Goal: Task Accomplishment & Management: Use online tool/utility

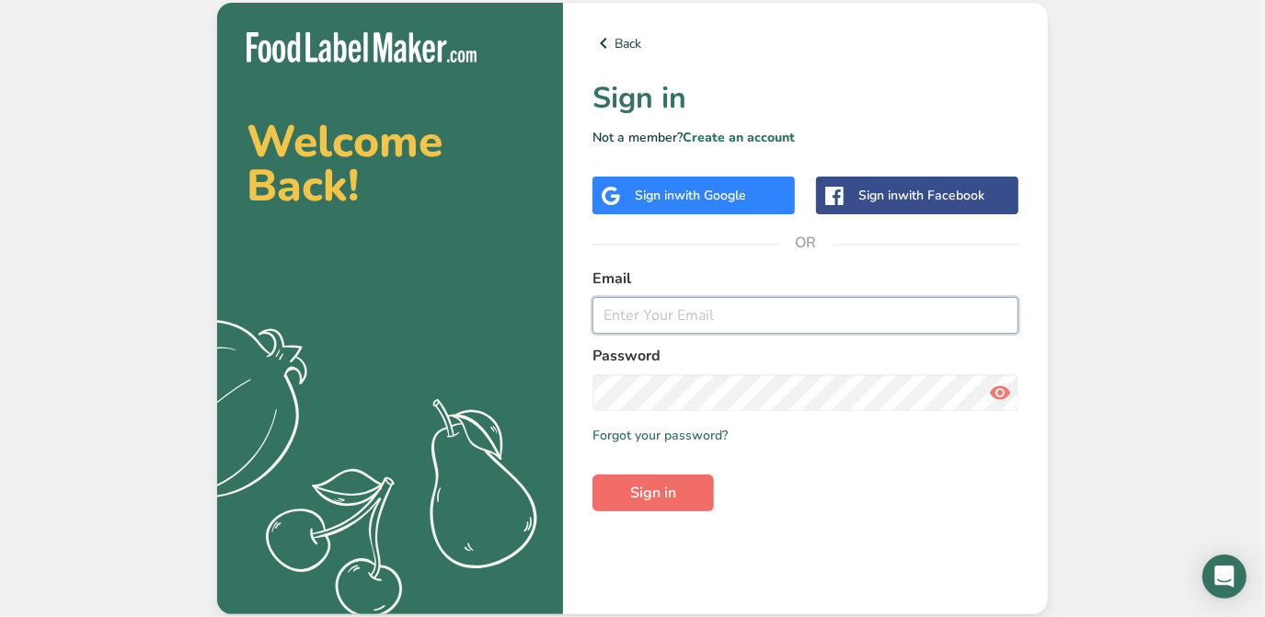
type input "[PERSON_NAME][EMAIL_ADDRESS][DOMAIN_NAME]"
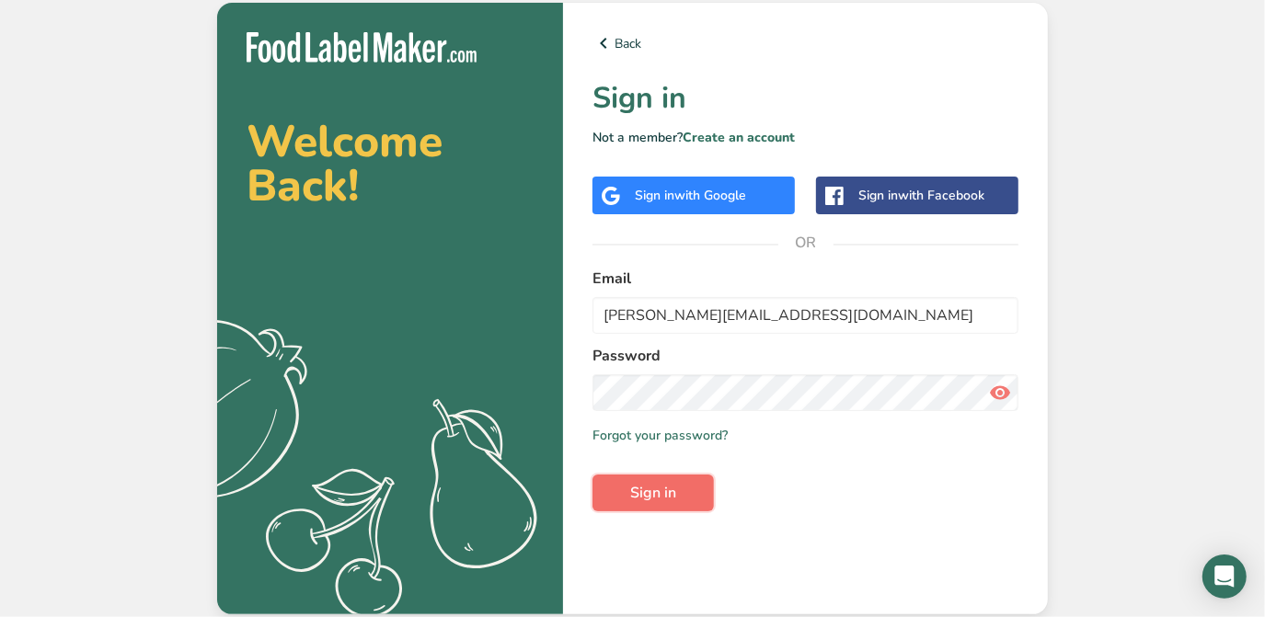
click at [672, 497] on span "Sign in" at bounding box center [653, 493] width 46 height 22
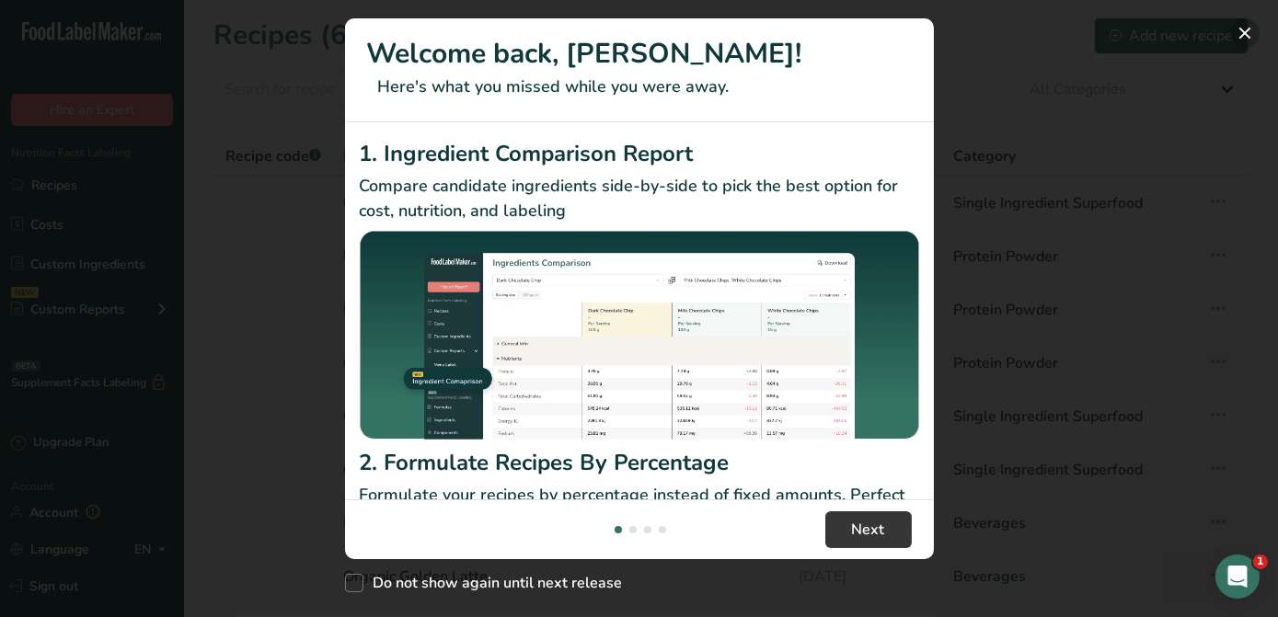
click at [1242, 38] on button "New Features" at bounding box center [1244, 32] width 29 height 29
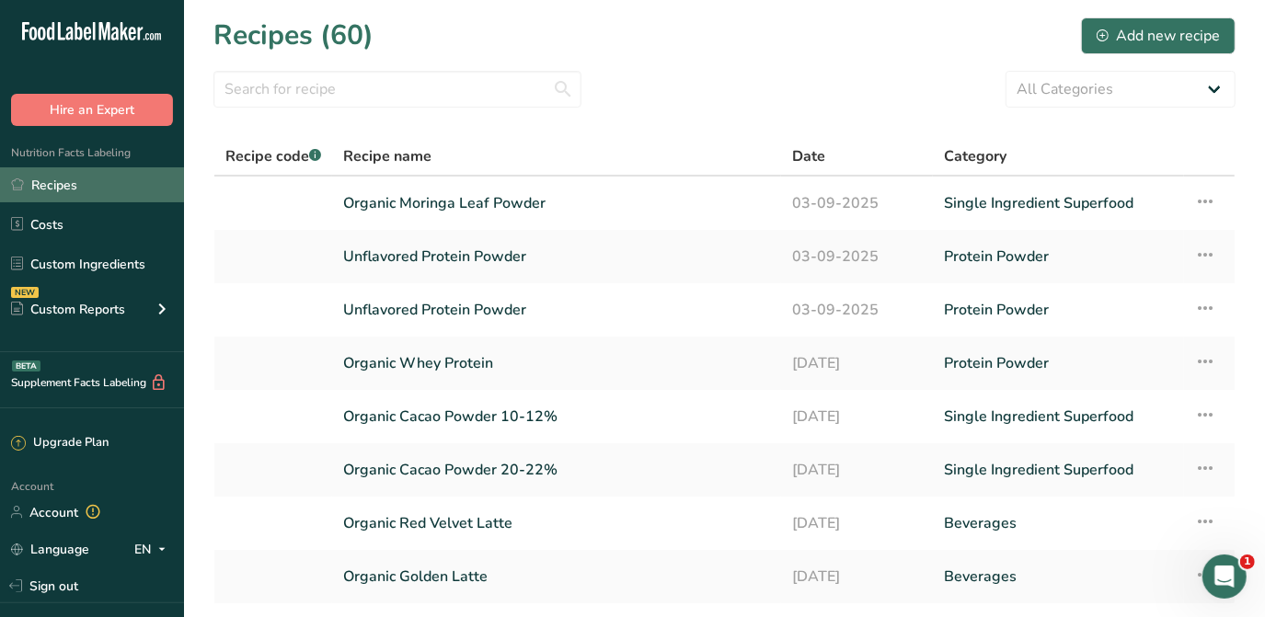
click at [81, 196] on link "Recipes" at bounding box center [92, 184] width 184 height 35
click at [40, 187] on link "Recipes" at bounding box center [92, 184] width 184 height 35
click at [386, 94] on input "text" at bounding box center [397, 89] width 368 height 37
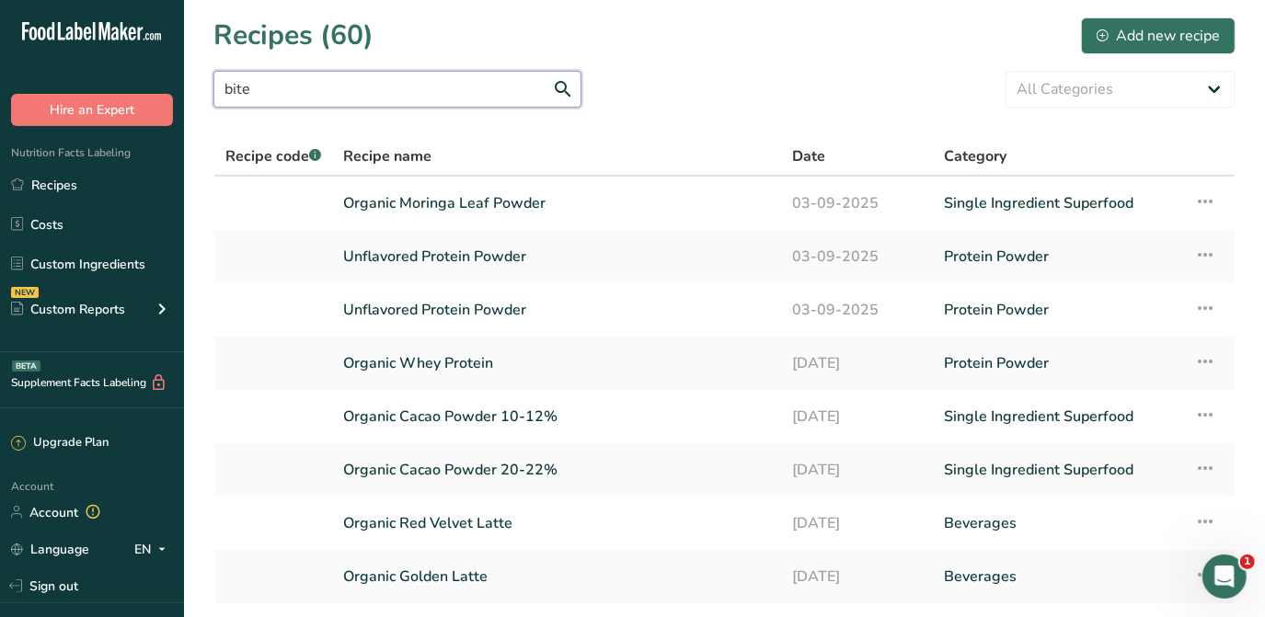
type input "bites"
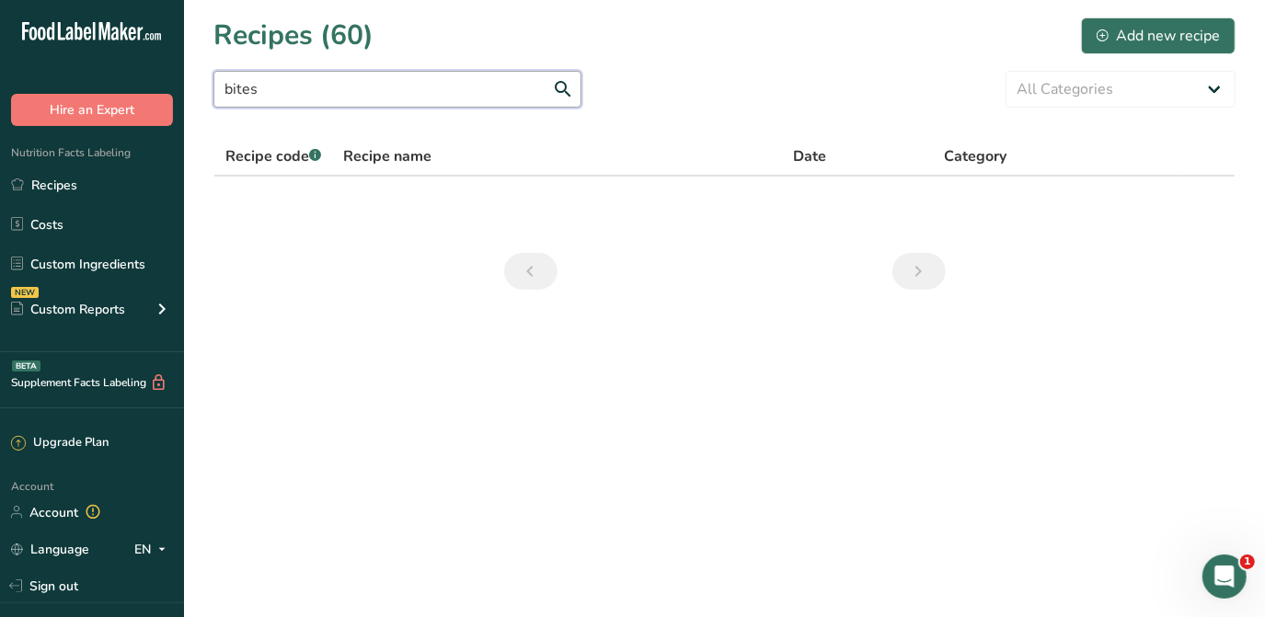
drag, startPoint x: 508, startPoint y: 78, endPoint x: 217, endPoint y: 91, distance: 291.0
click at [217, 91] on input "bites" at bounding box center [397, 89] width 368 height 37
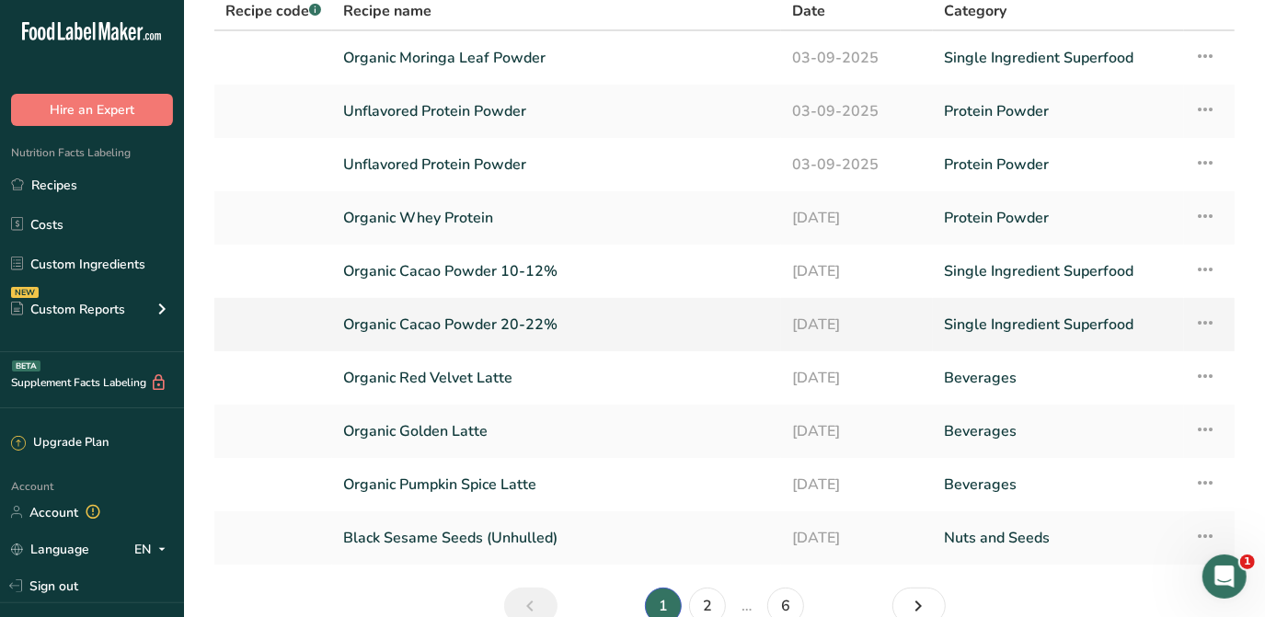
scroll to position [239, 0]
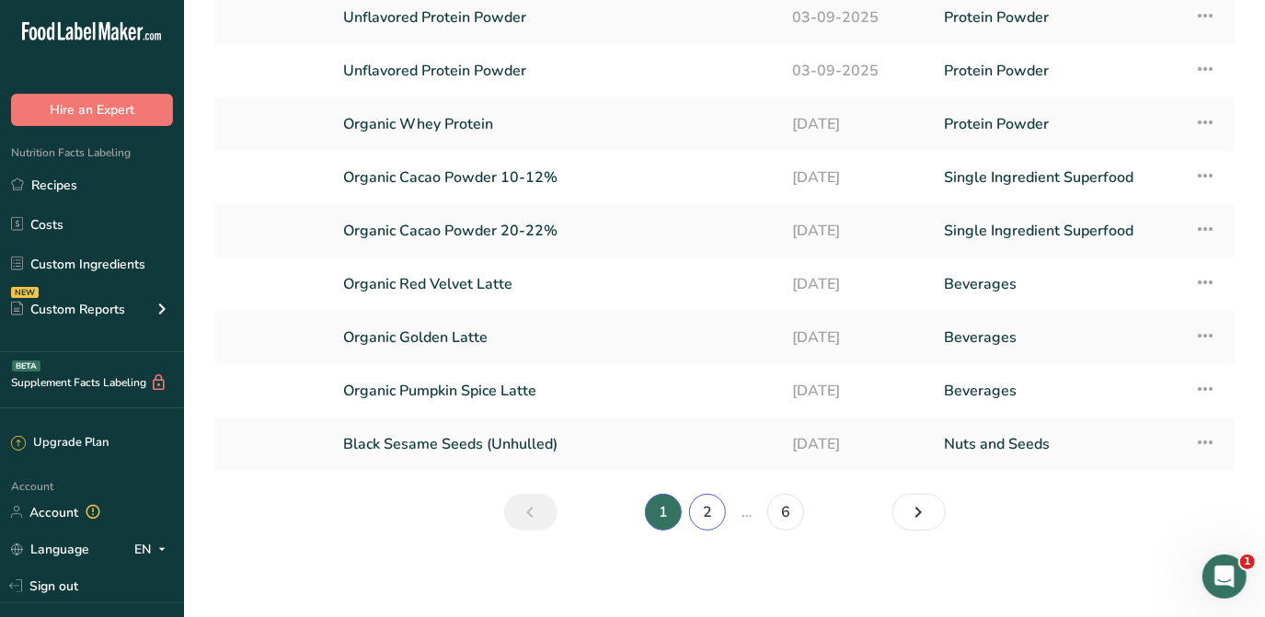
click at [710, 512] on link "2" at bounding box center [707, 512] width 37 height 37
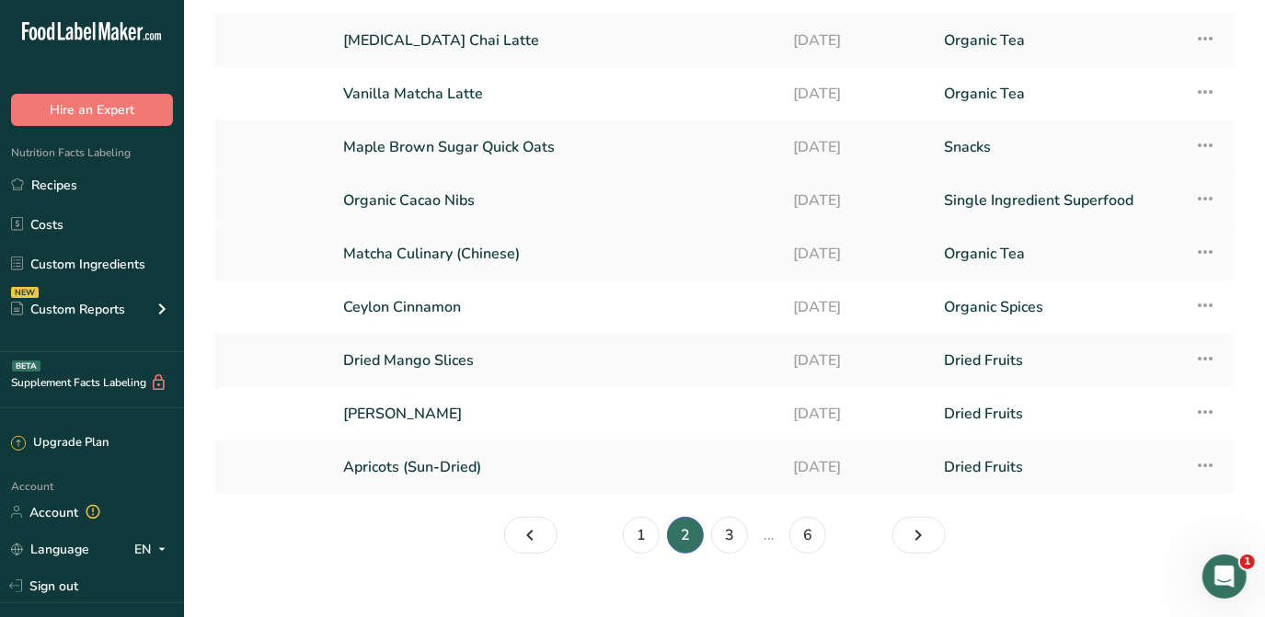
scroll to position [239, 0]
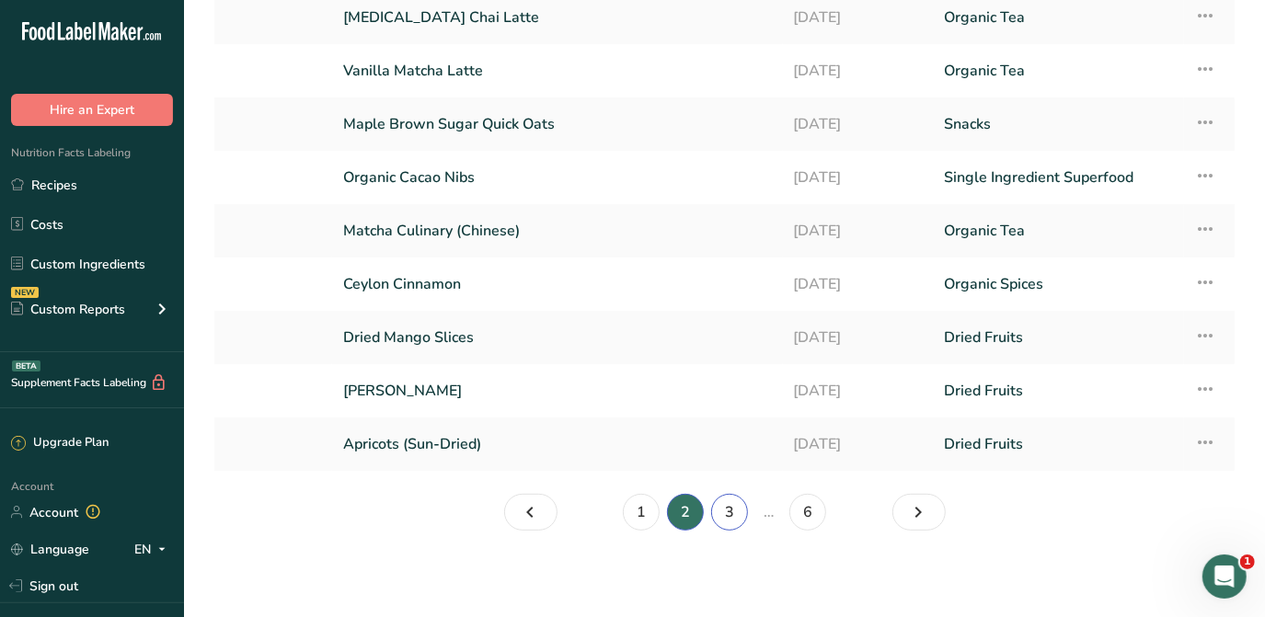
click at [743, 509] on link "3" at bounding box center [729, 512] width 37 height 37
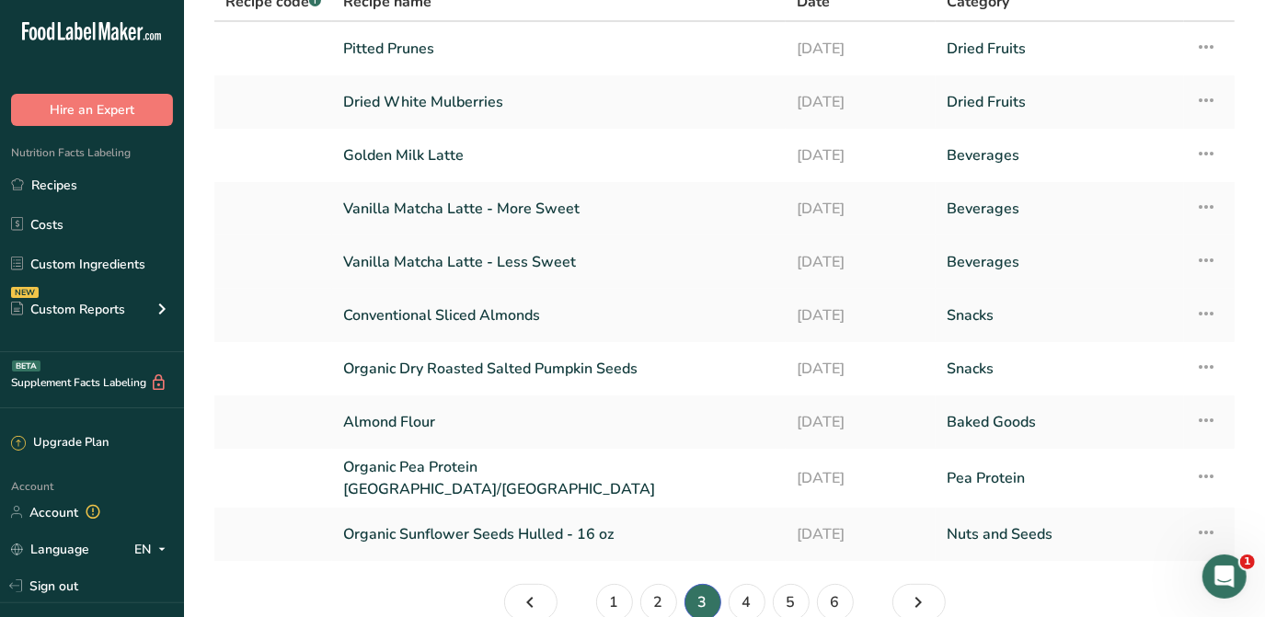
scroll to position [239, 0]
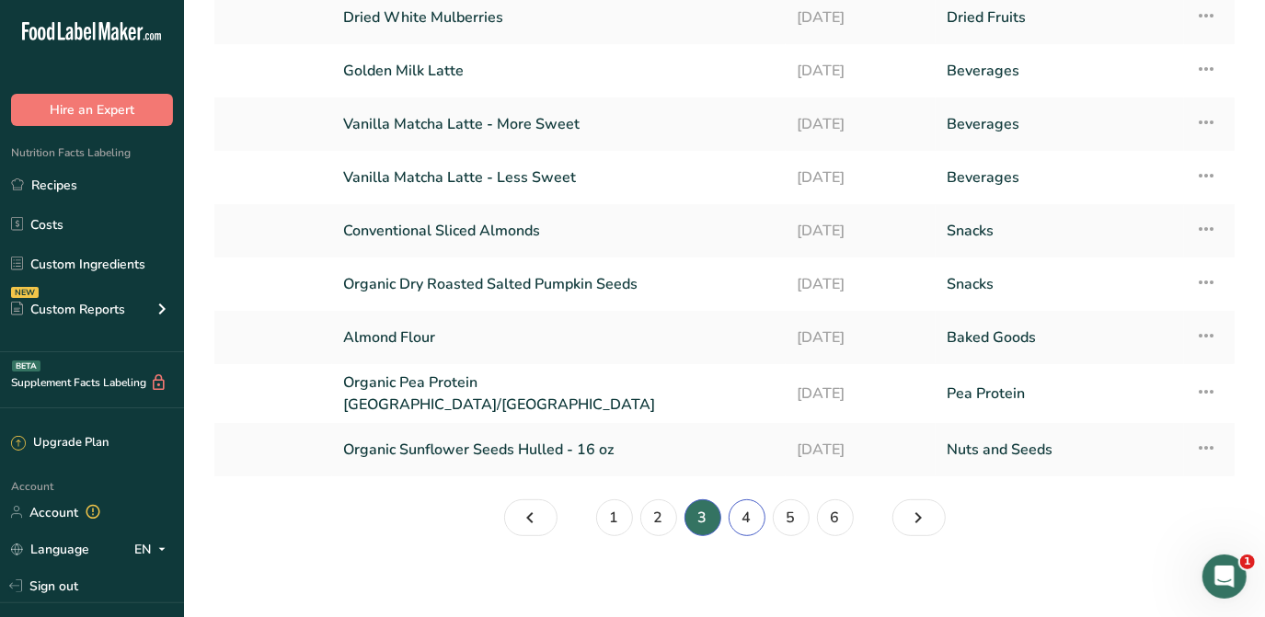
click at [754, 509] on link "4" at bounding box center [747, 518] width 37 height 37
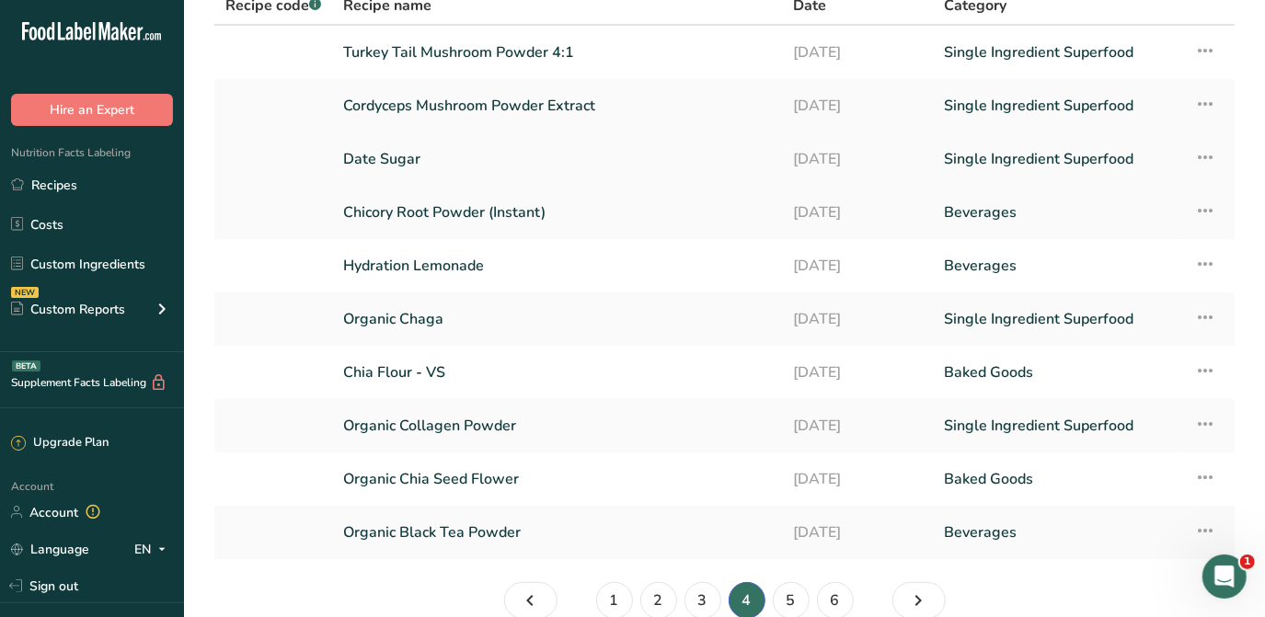
scroll to position [239, 0]
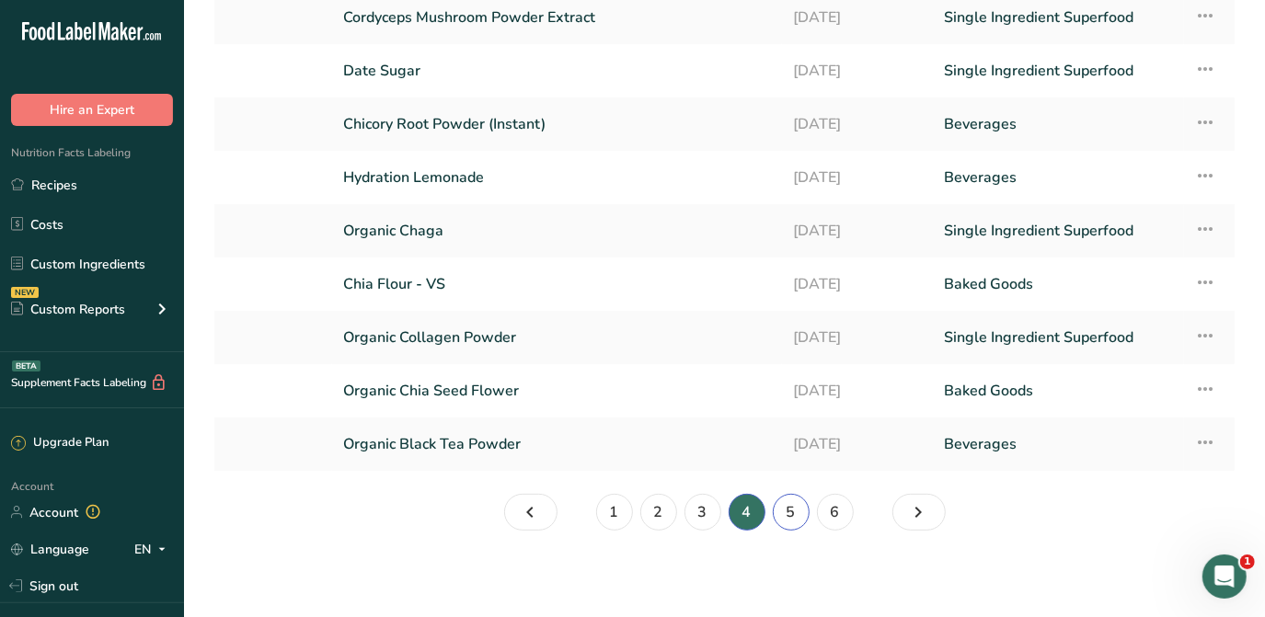
click at [792, 504] on link "5" at bounding box center [791, 512] width 37 height 37
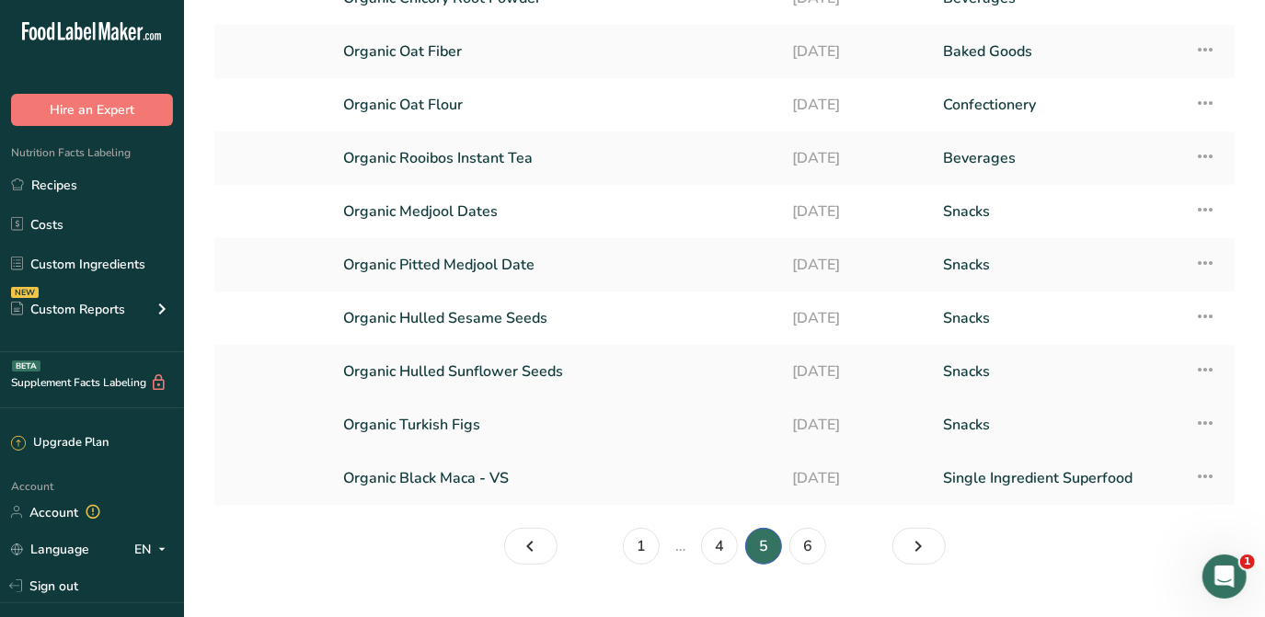
scroll to position [239, 0]
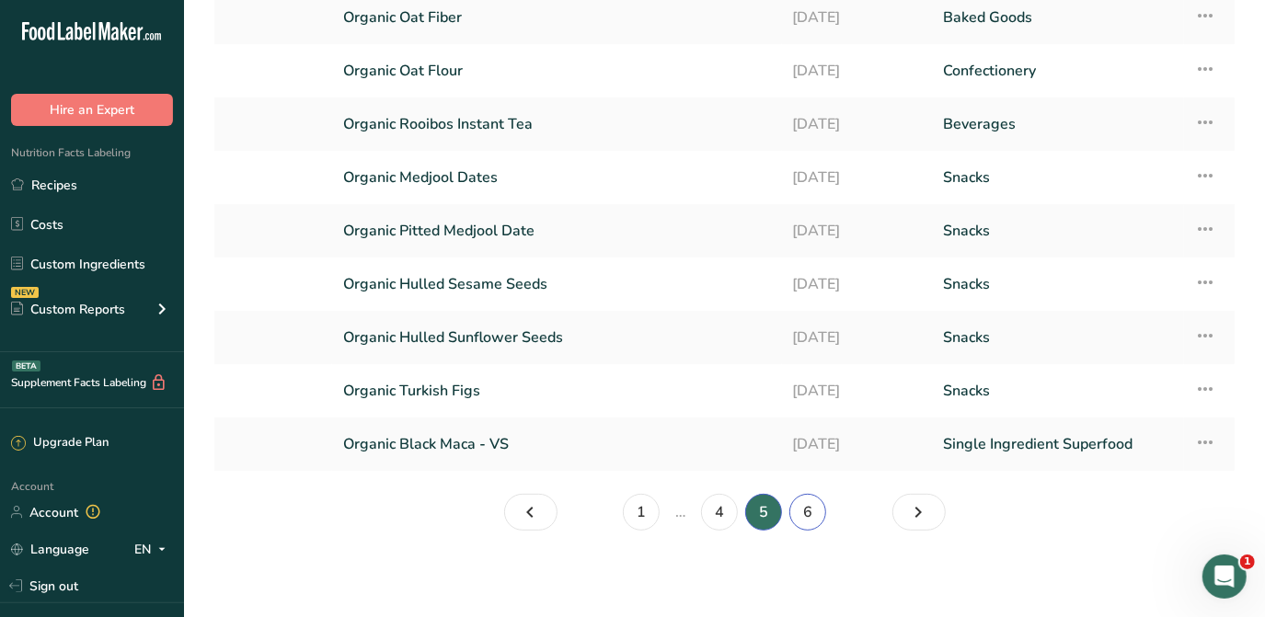
click at [811, 503] on link "6" at bounding box center [807, 512] width 37 height 37
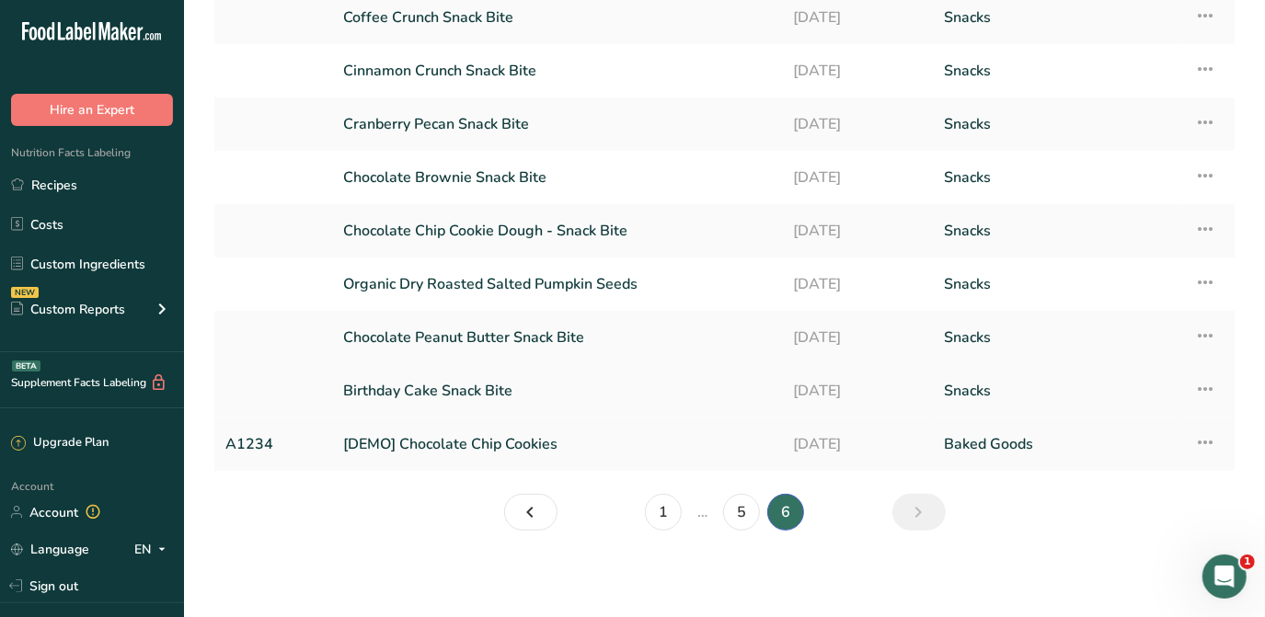
click at [478, 381] on link "Birthday Cake Snack Bite" at bounding box center [557, 391] width 428 height 39
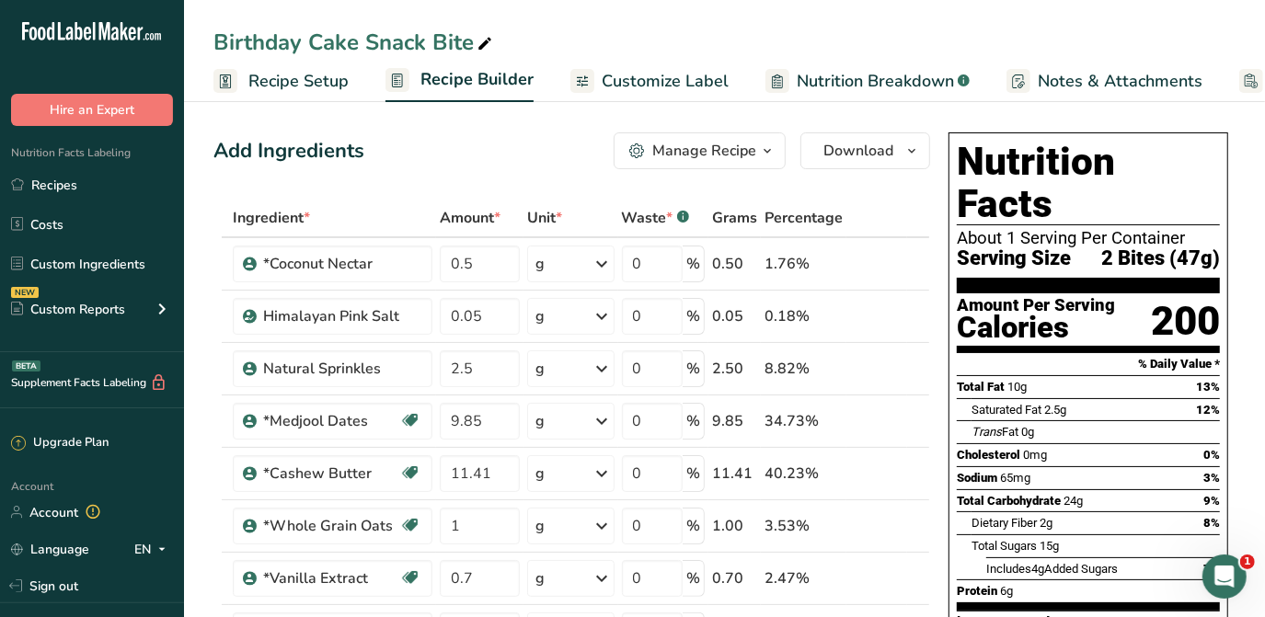
click at [303, 82] on span "Recipe Setup" at bounding box center [298, 81] width 100 height 25
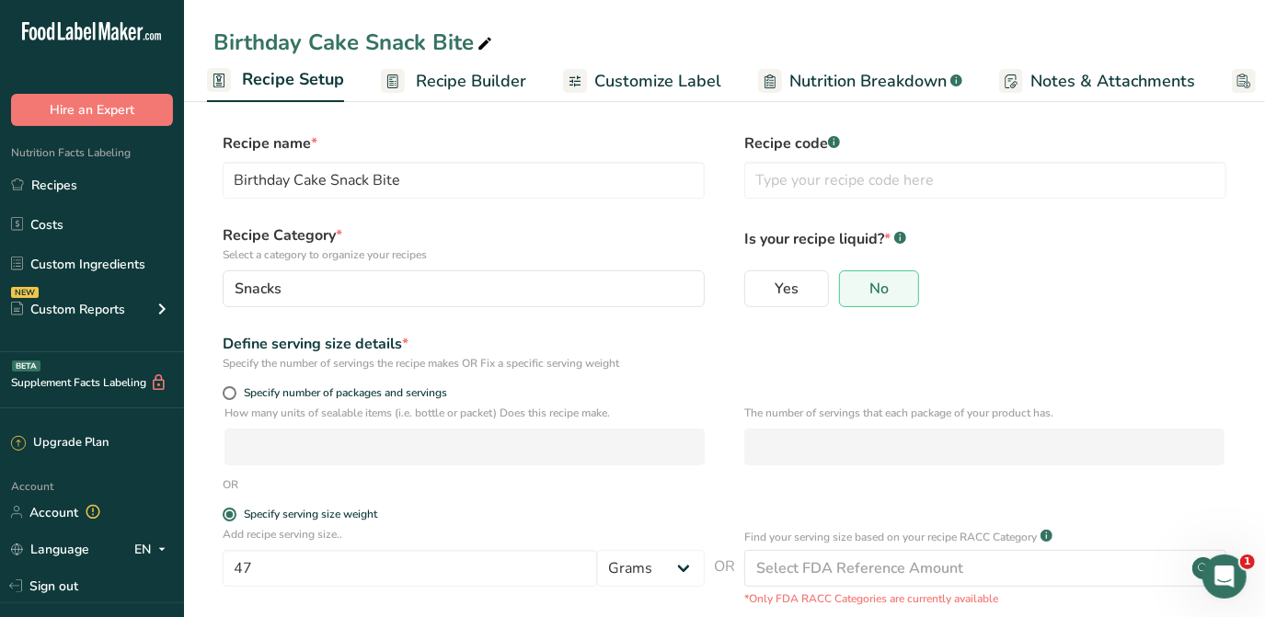
click at [434, 71] on span "Recipe Builder" at bounding box center [471, 81] width 110 height 25
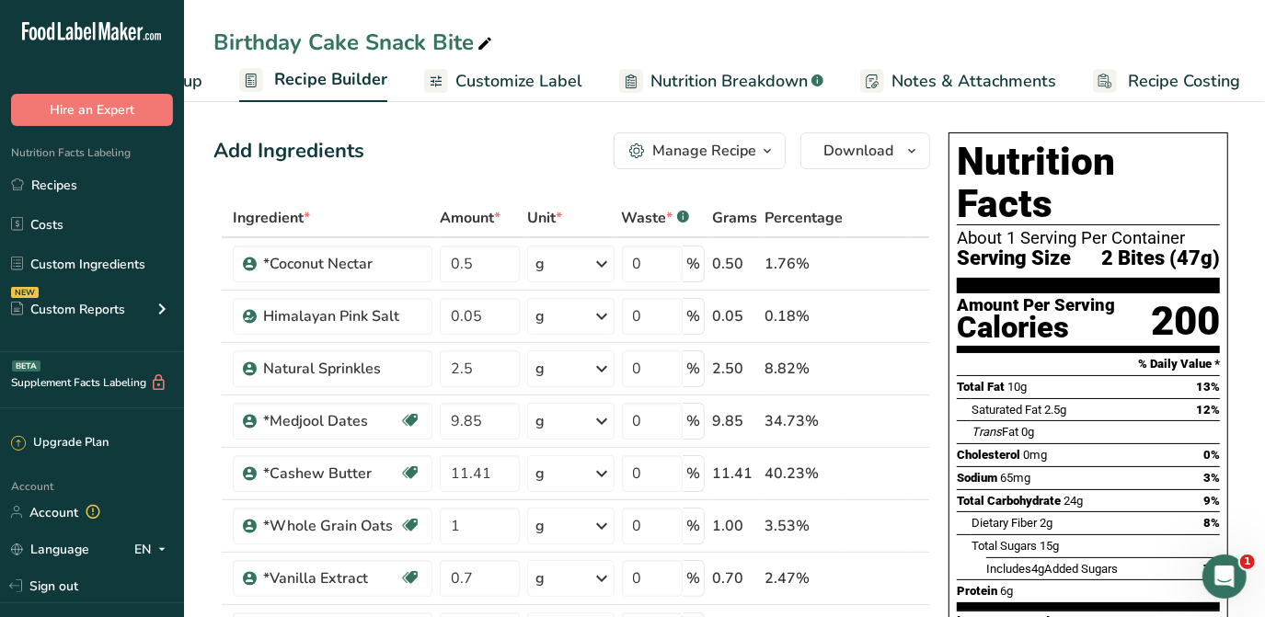
scroll to position [0, 149]
click at [557, 82] on span "Customize Label" at bounding box center [516, 81] width 127 height 25
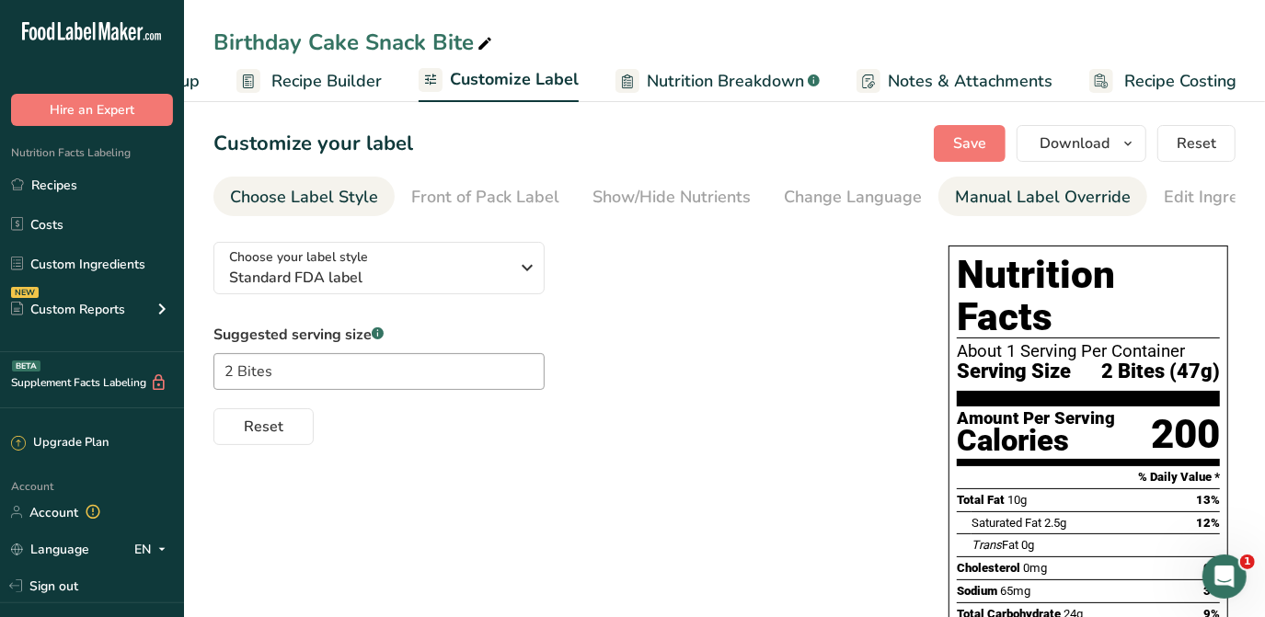
click at [942, 206] on li "Manual Label Override" at bounding box center [1043, 197] width 209 height 40
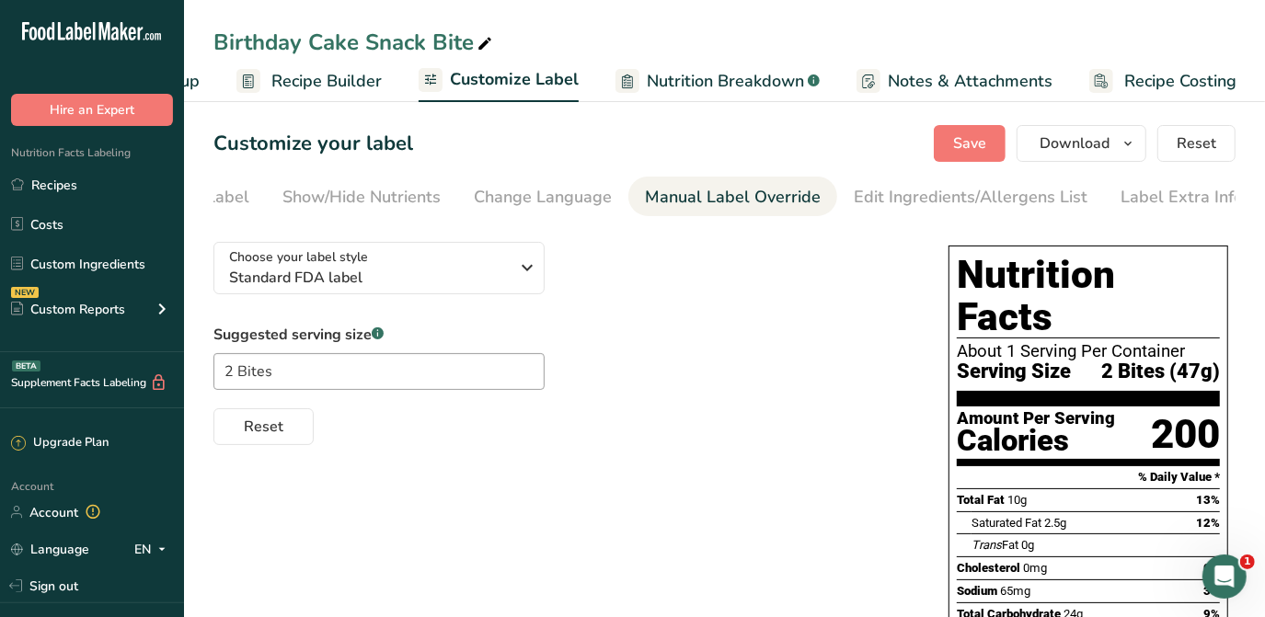
scroll to position [0, 314]
click at [695, 200] on div "Manual Label Override" at bounding box center [729, 197] width 176 height 25
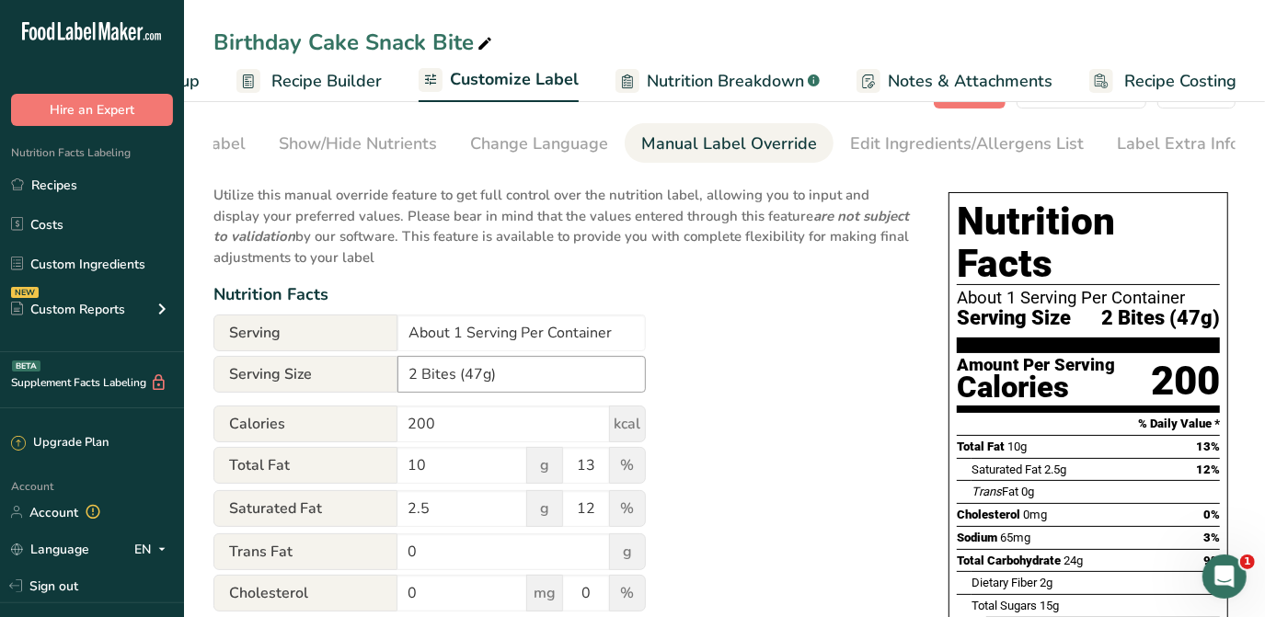
scroll to position [83, 0]
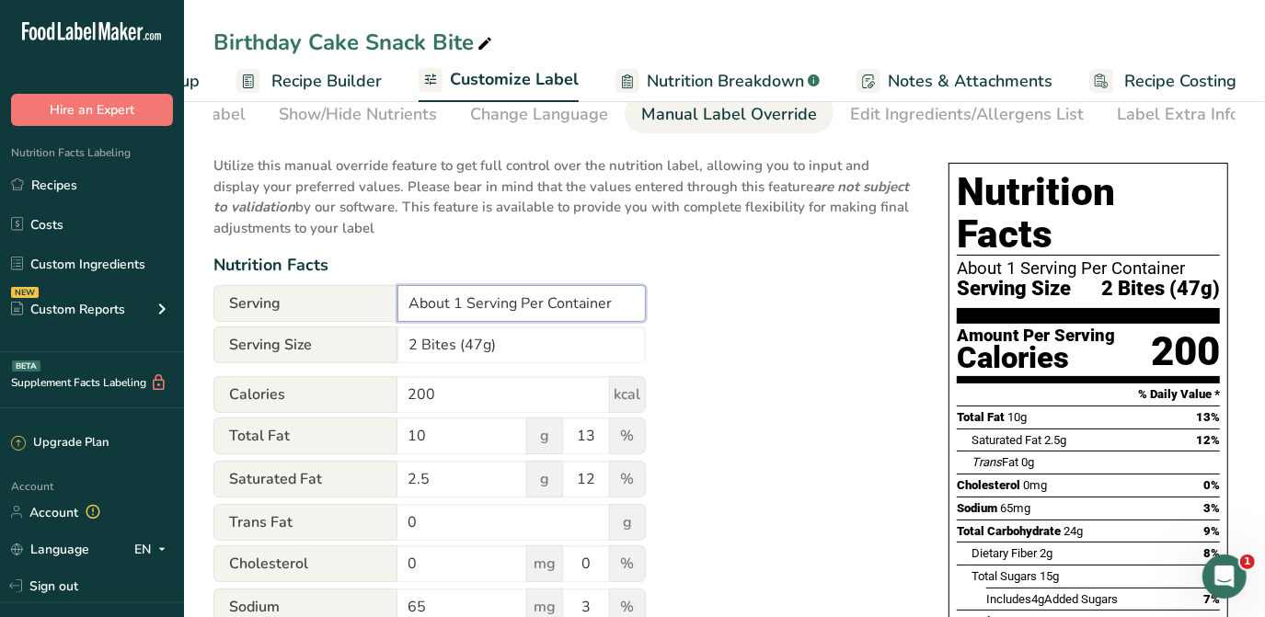
drag, startPoint x: 461, startPoint y: 300, endPoint x: 409, endPoint y: 291, distance: 53.2
click at [409, 291] on input "About 1 Serving Per Container" at bounding box center [521, 303] width 248 height 37
click at [468, 301] on input "3 Serving Per Container" at bounding box center [521, 303] width 248 height 37
type input "3 Servings Per Container"
drag, startPoint x: 416, startPoint y: 347, endPoint x: 404, endPoint y: 343, distance: 12.5
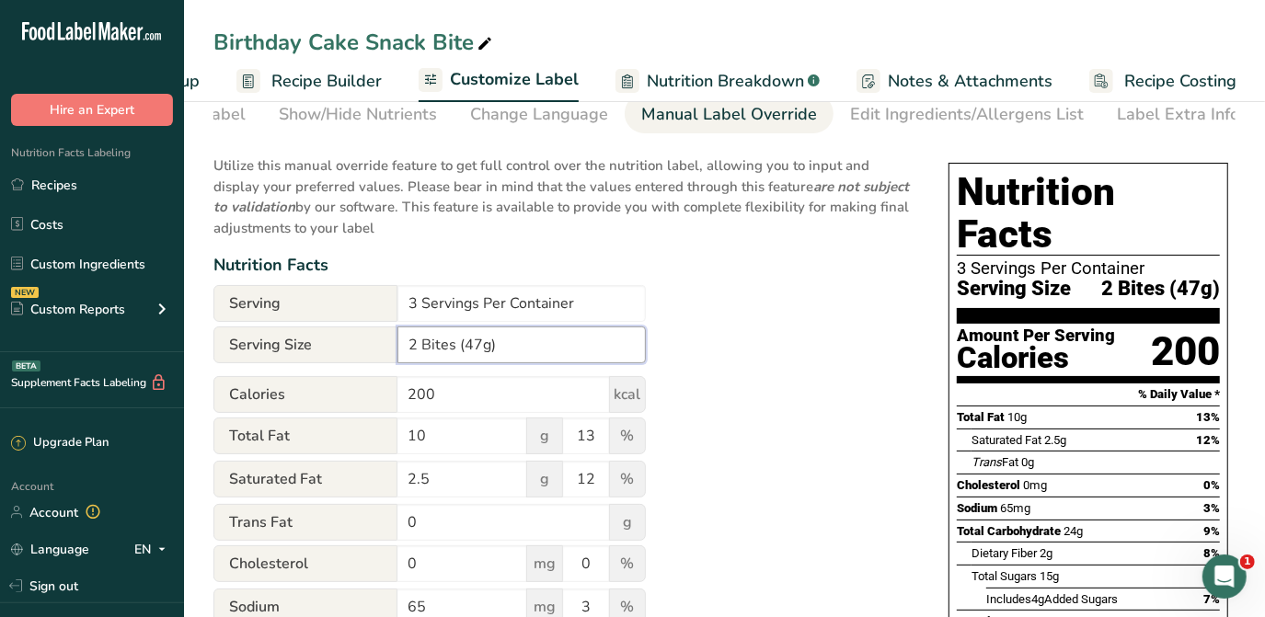
click at [404, 343] on input "2 Bites (47g)" at bounding box center [521, 345] width 248 height 37
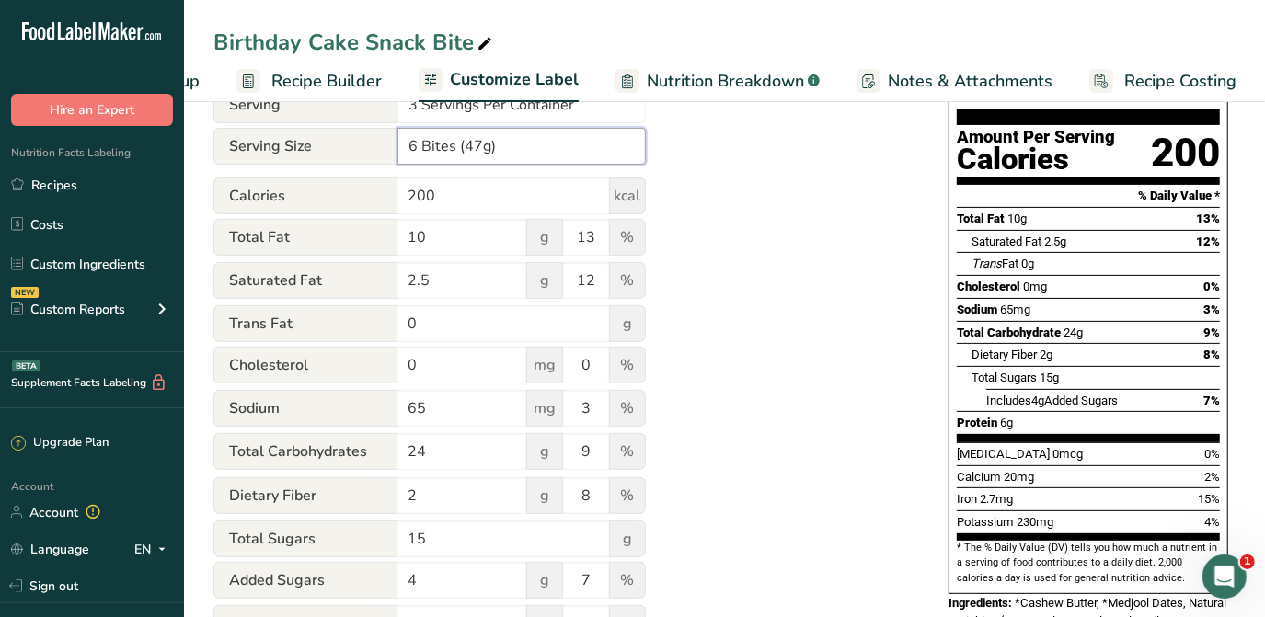
scroll to position [0, 0]
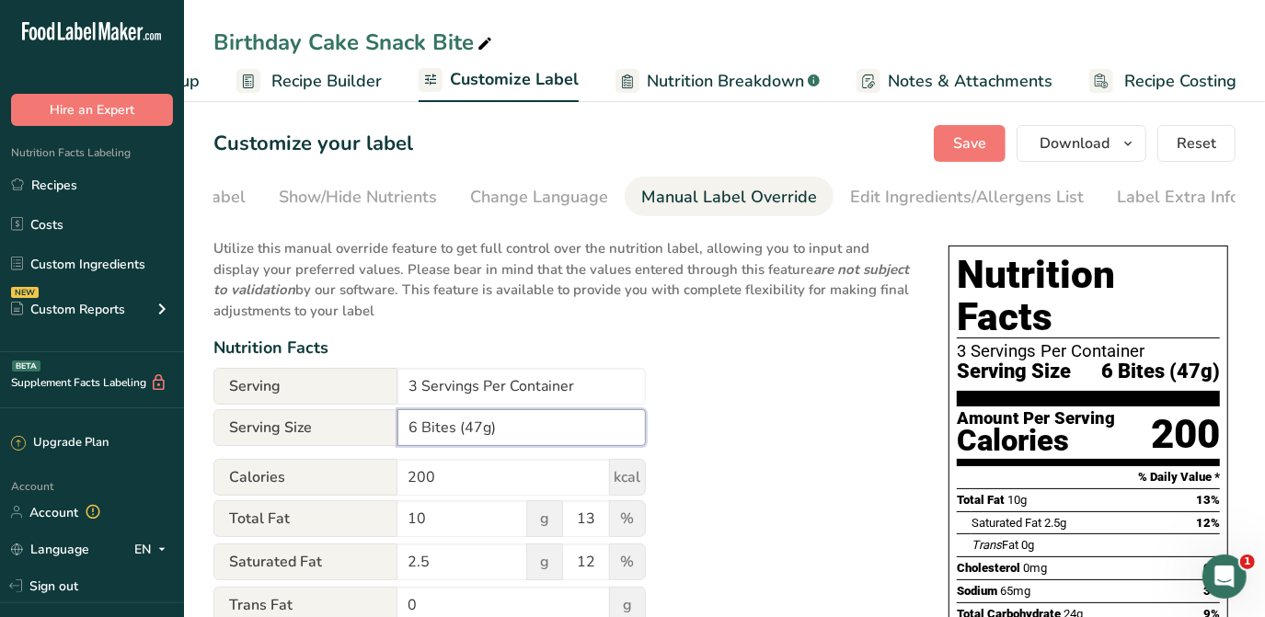
type input "6 Bites (47g)"
click at [819, 352] on div "Nutrition Facts" at bounding box center [562, 348] width 698 height 25
click at [954, 145] on button "Save" at bounding box center [970, 143] width 72 height 37
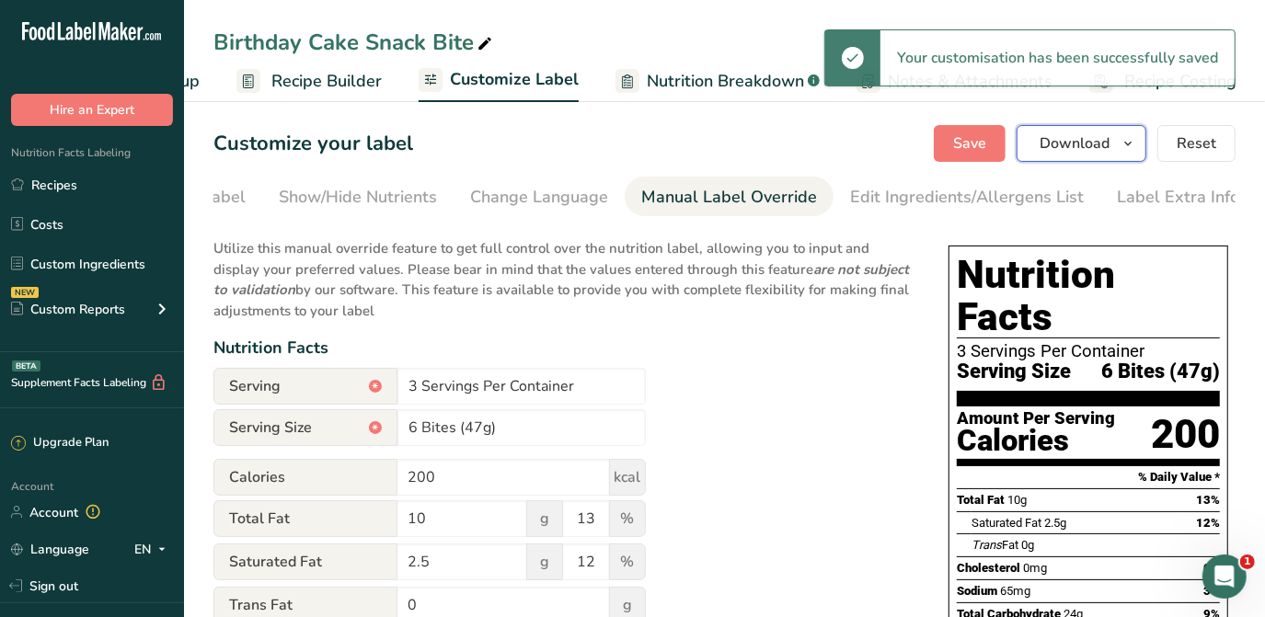
click at [1111, 142] on button "Download" at bounding box center [1082, 143] width 130 height 37
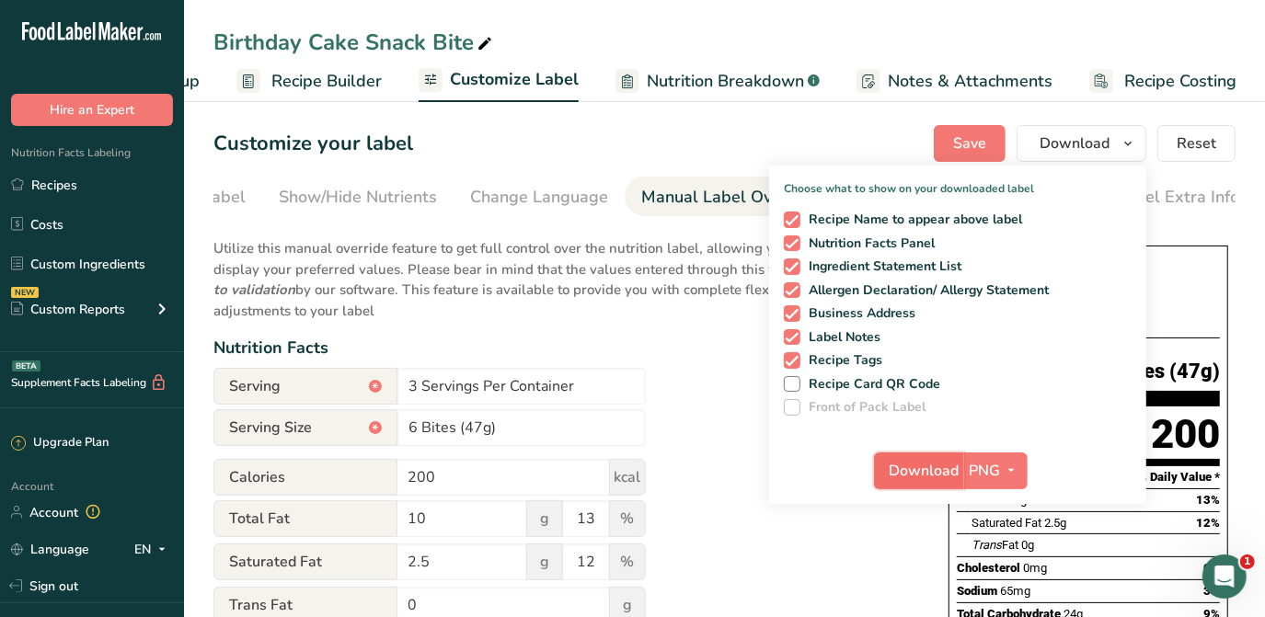
click at [947, 464] on span "Download" at bounding box center [925, 471] width 70 height 22
click at [1113, 29] on div "Birthday Cake Snack Bite" at bounding box center [724, 42] width 1081 height 33
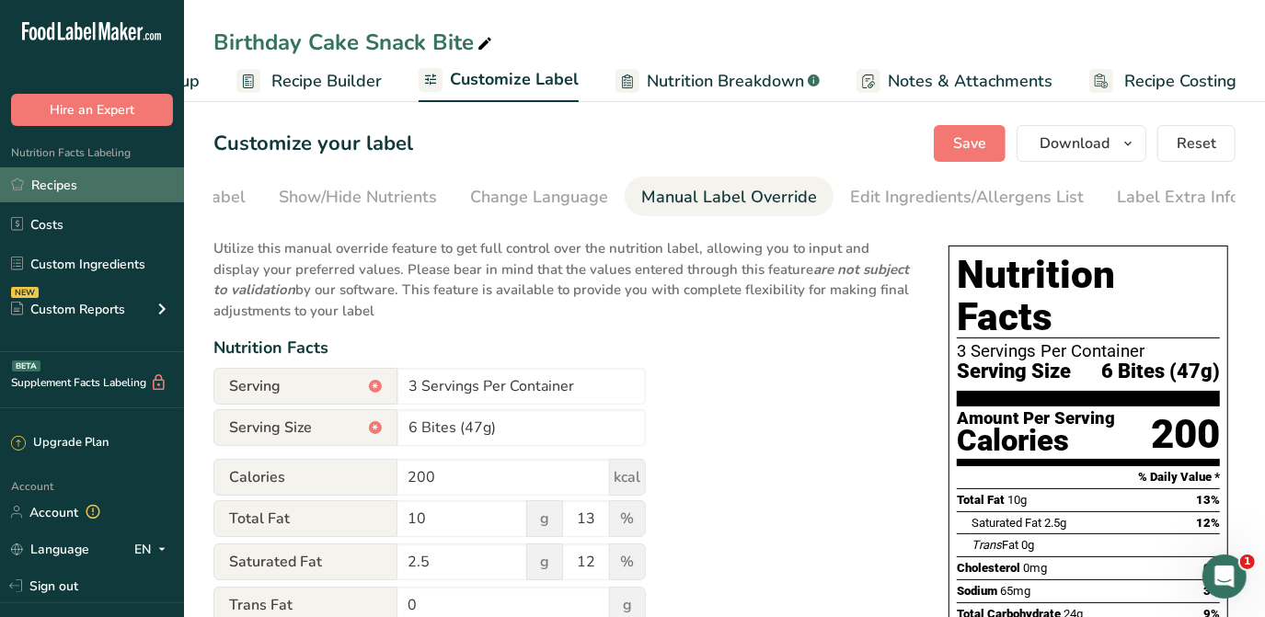
click at [49, 180] on link "Recipes" at bounding box center [92, 184] width 184 height 35
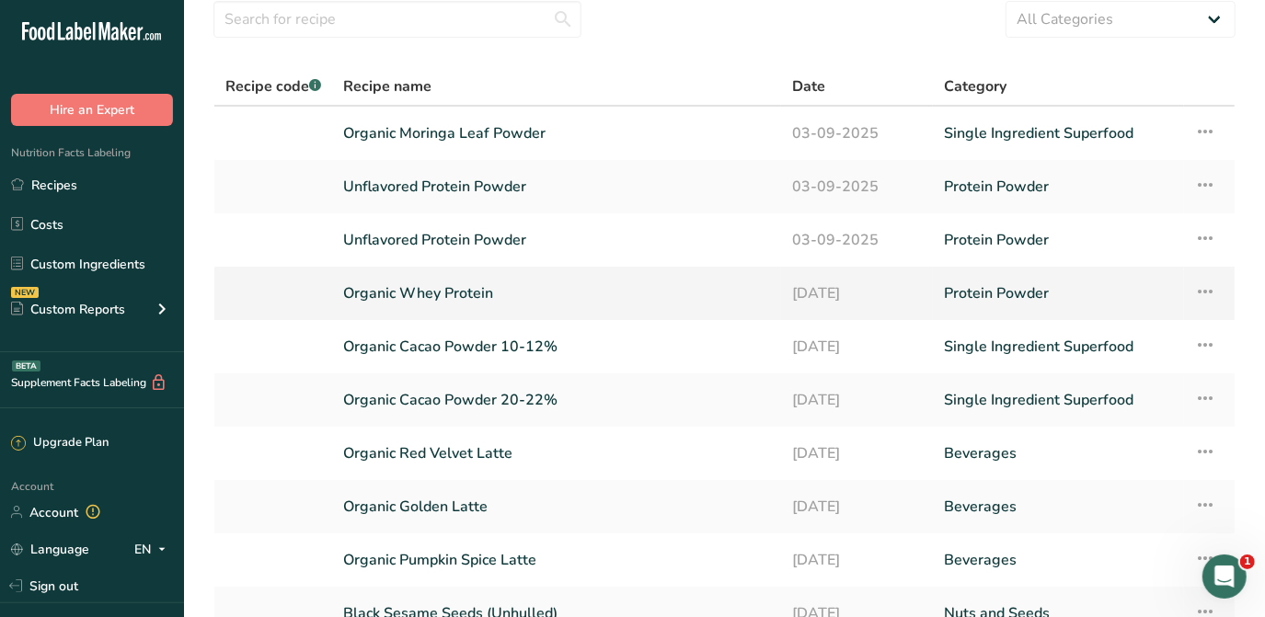
scroll to position [239, 0]
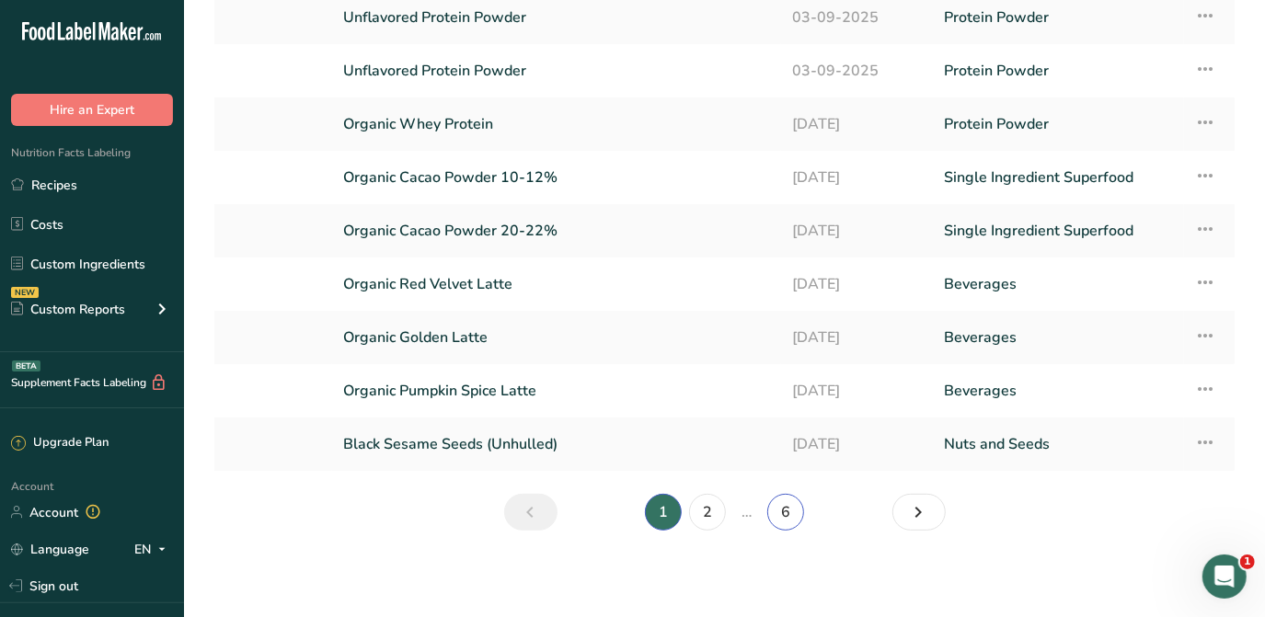
click at [777, 514] on link "6" at bounding box center [785, 512] width 37 height 37
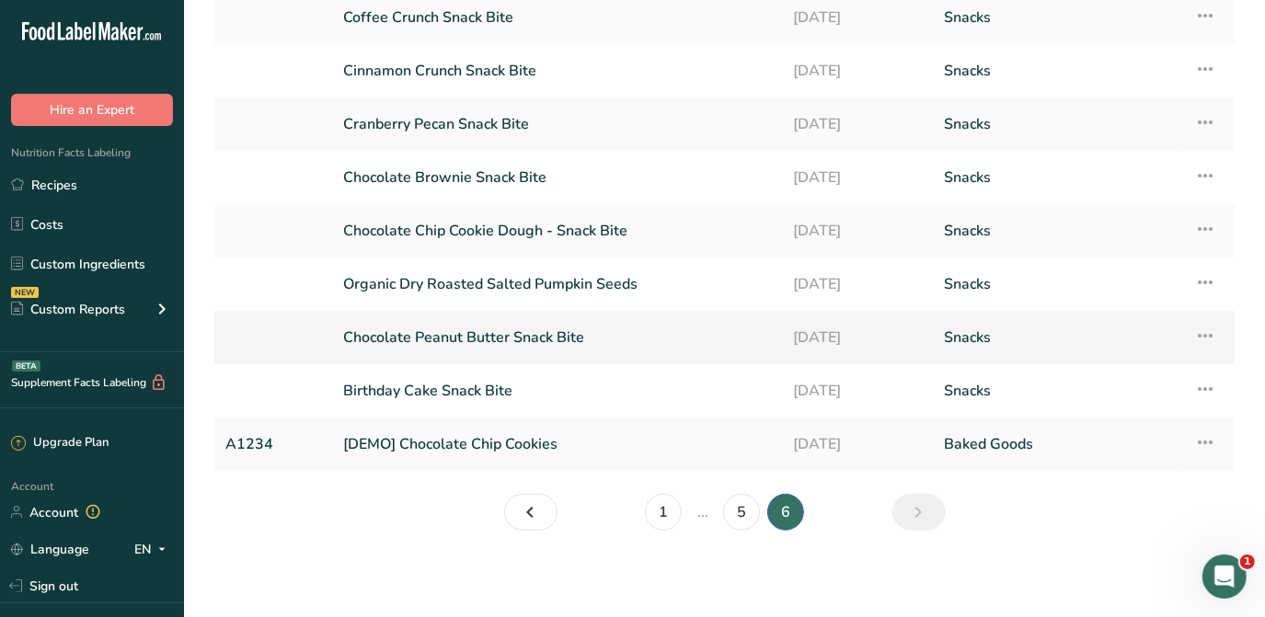
click at [523, 329] on link "Chocolate Peanut Butter Snack Bite" at bounding box center [557, 337] width 428 height 39
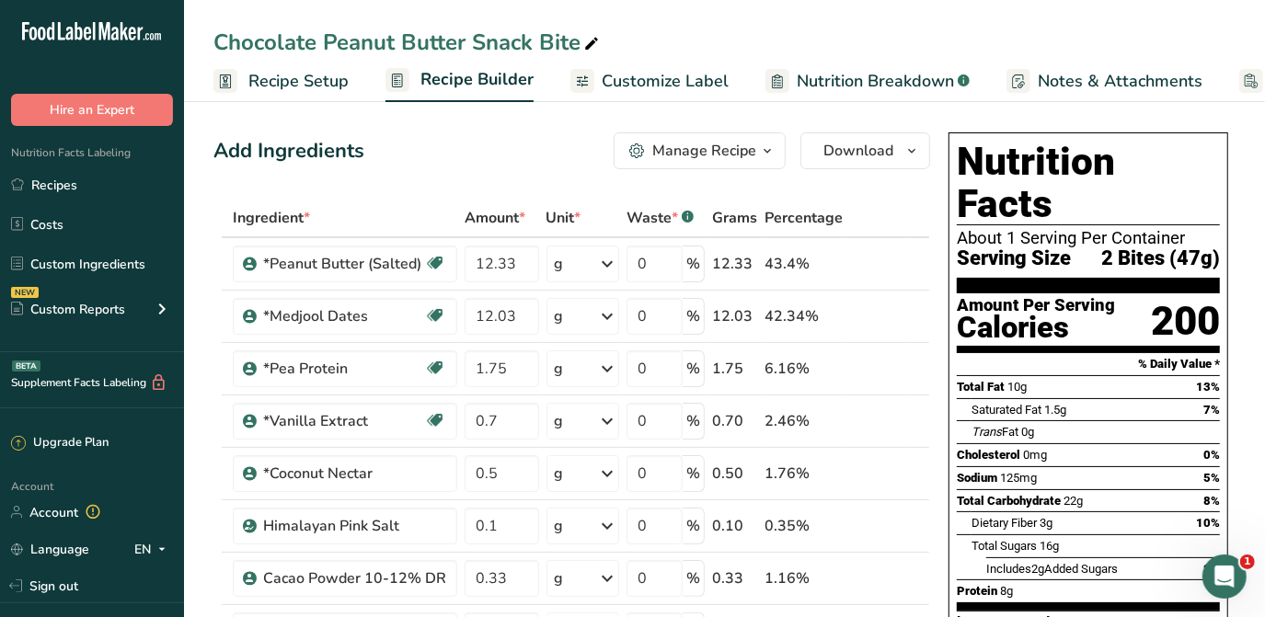
click at [655, 80] on span "Customize Label" at bounding box center [665, 81] width 127 height 25
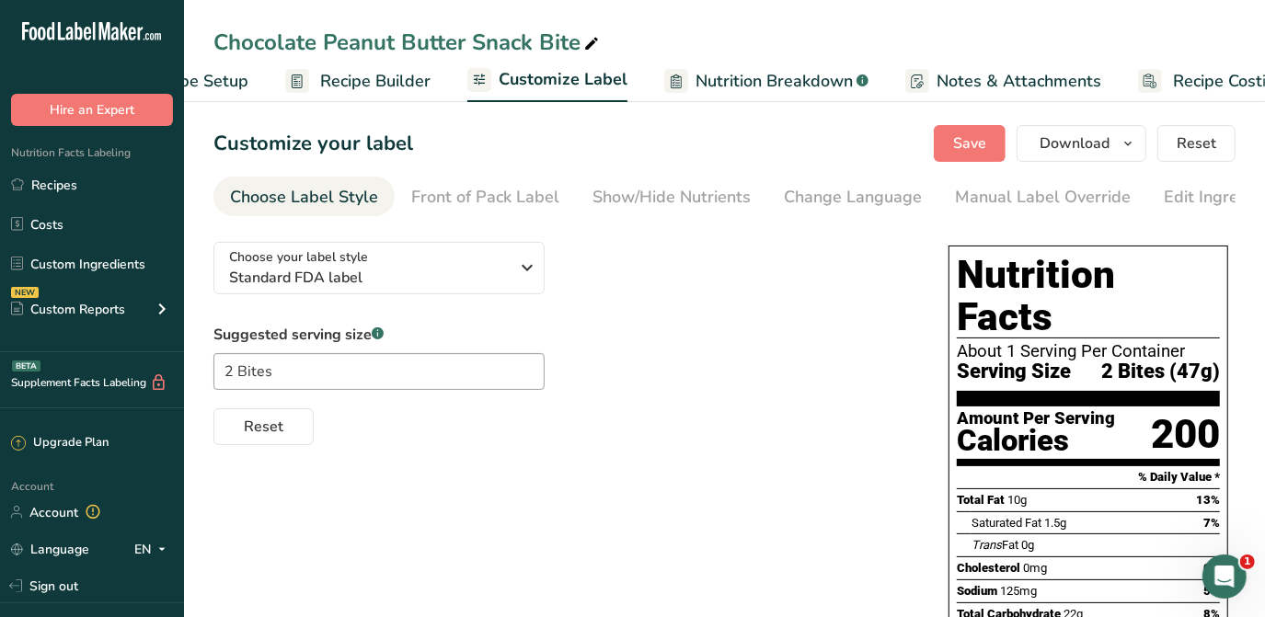
scroll to position [0, 149]
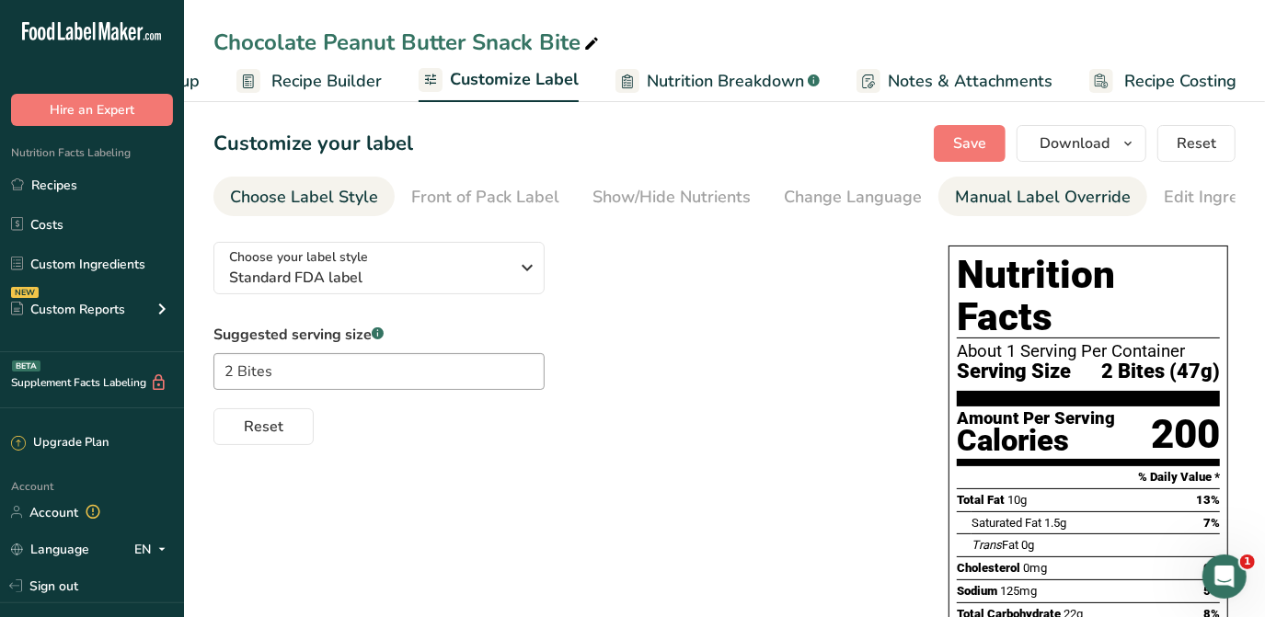
click at [1084, 200] on div "Manual Label Override" at bounding box center [1043, 197] width 176 height 25
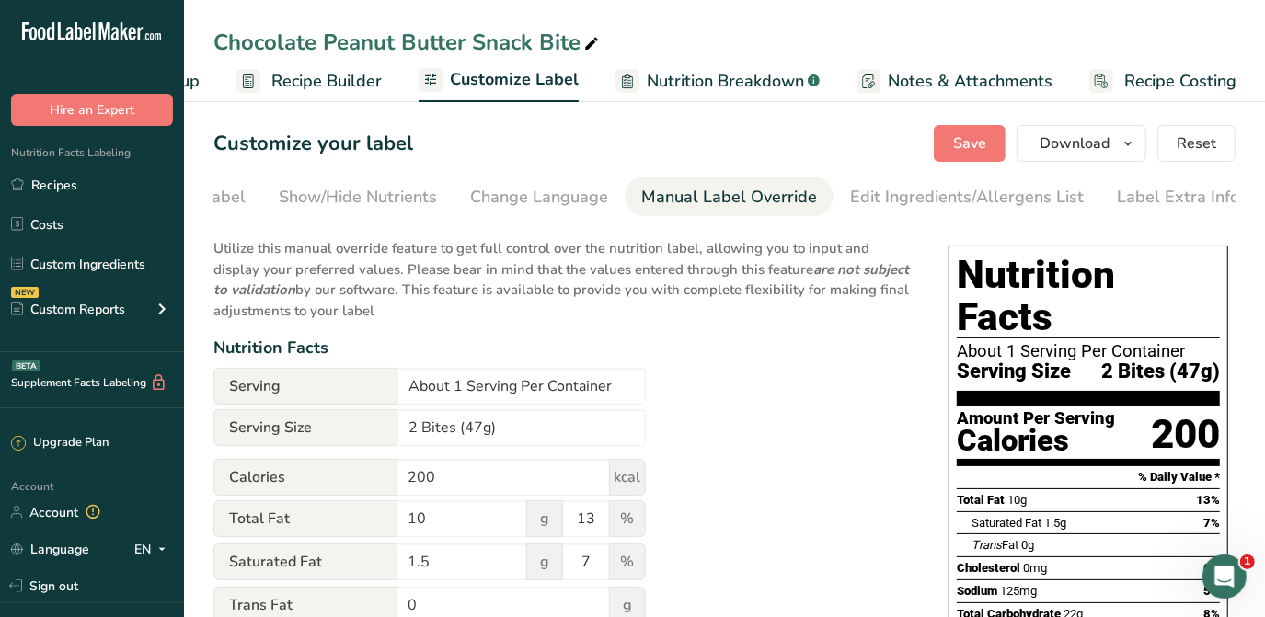
scroll to position [0, 314]
drag, startPoint x: 458, startPoint y: 389, endPoint x: 379, endPoint y: 384, distance: 79.3
click at [379, 384] on div "Serving About 1 Serving Per Container" at bounding box center [429, 386] width 432 height 37
click at [423, 386] on input "2 Servings Per Container" at bounding box center [521, 386] width 248 height 37
type input "3 Servings Per Container"
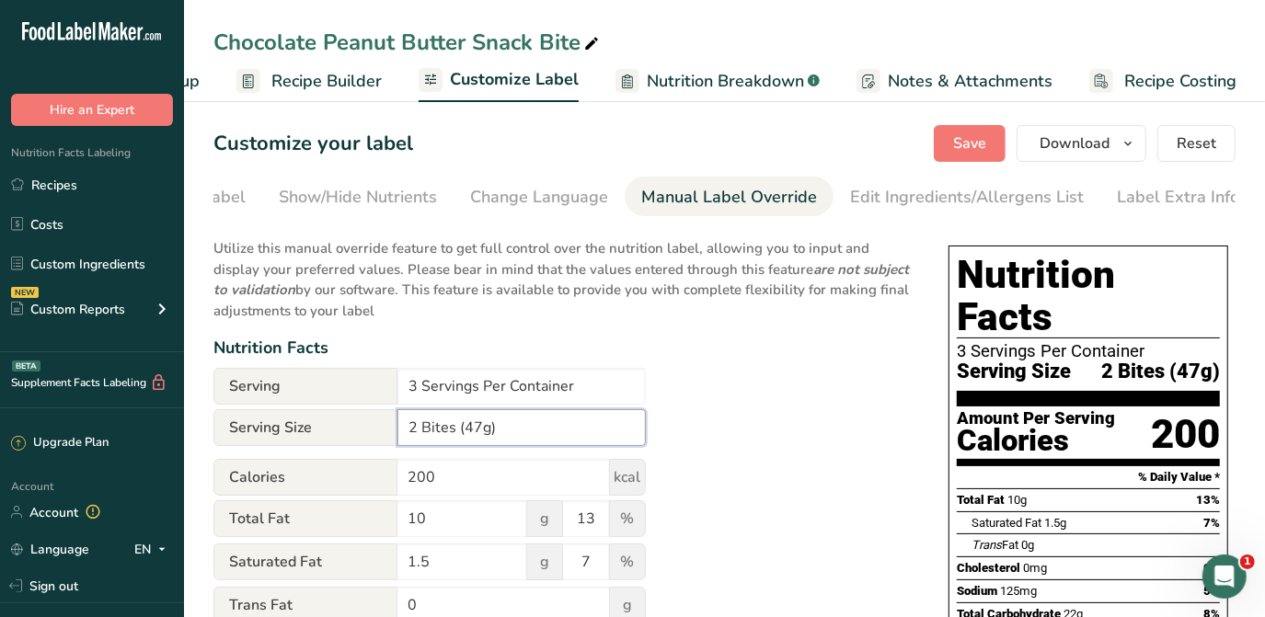
drag, startPoint x: 419, startPoint y: 432, endPoint x: 402, endPoint y: 432, distance: 16.6
click at [402, 432] on input "2 Bites (47g)" at bounding box center [521, 427] width 248 height 37
type input "6 Bites (47g)"
click at [976, 148] on span "Save" at bounding box center [969, 143] width 33 height 22
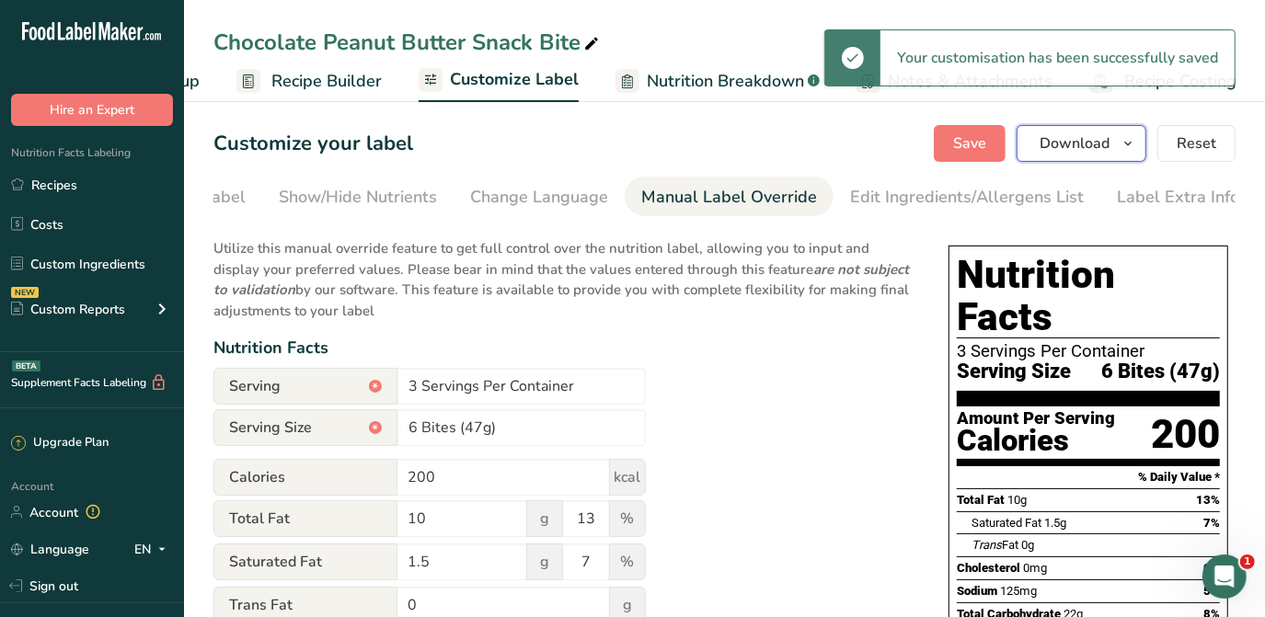
click at [1116, 151] on button "Download" at bounding box center [1082, 143] width 130 height 37
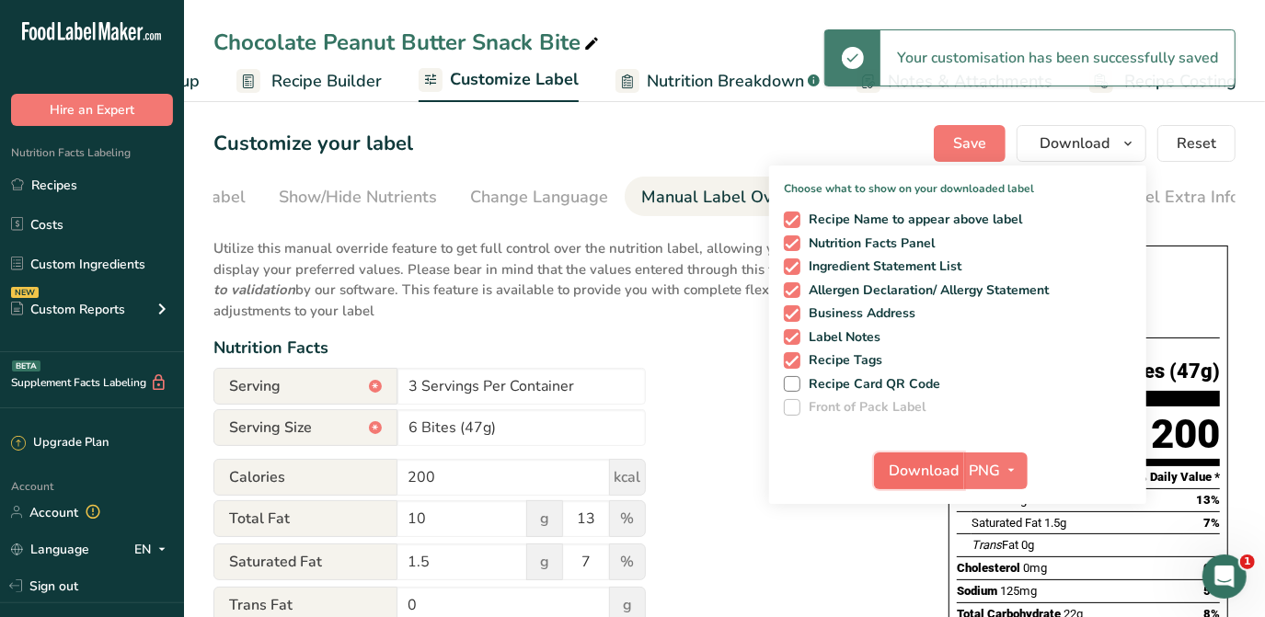
click at [945, 478] on span "Download" at bounding box center [925, 471] width 70 height 22
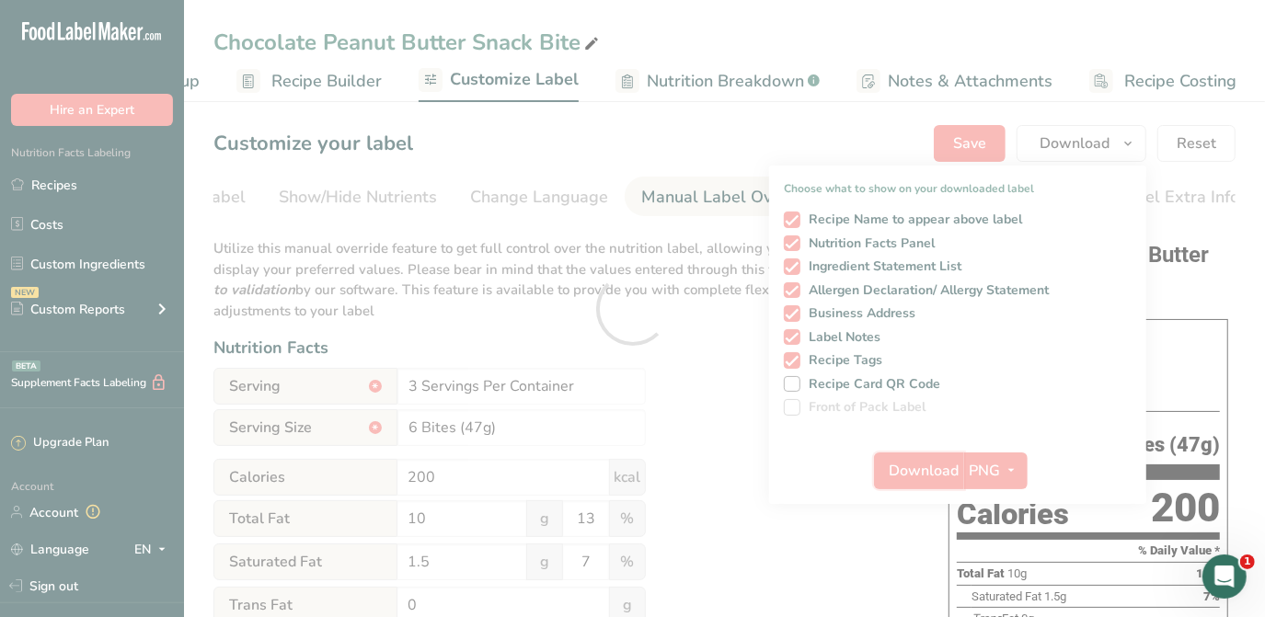
scroll to position [0, 0]
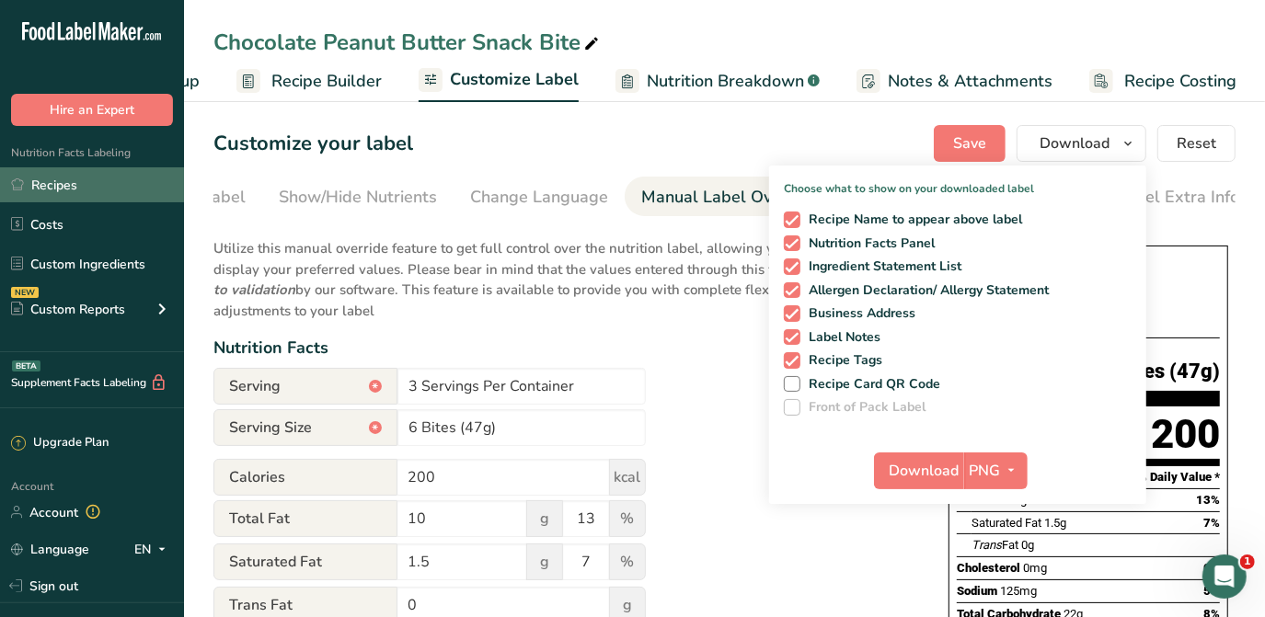
click at [67, 194] on link "Recipes" at bounding box center [92, 184] width 184 height 35
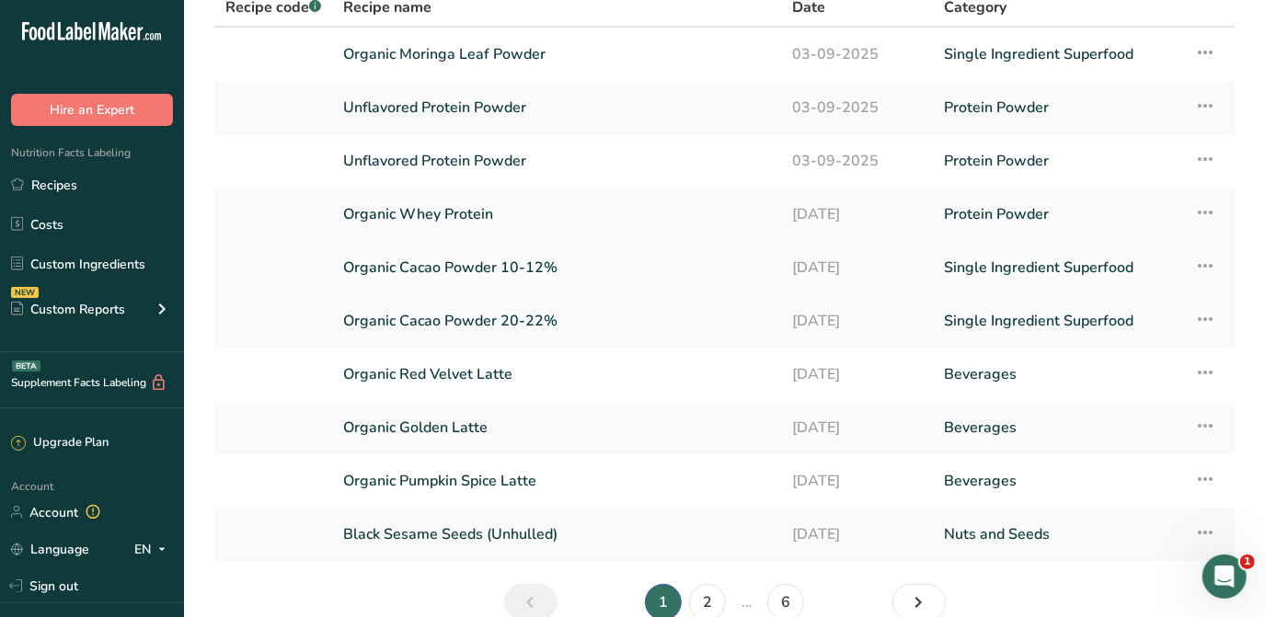
scroll to position [239, 0]
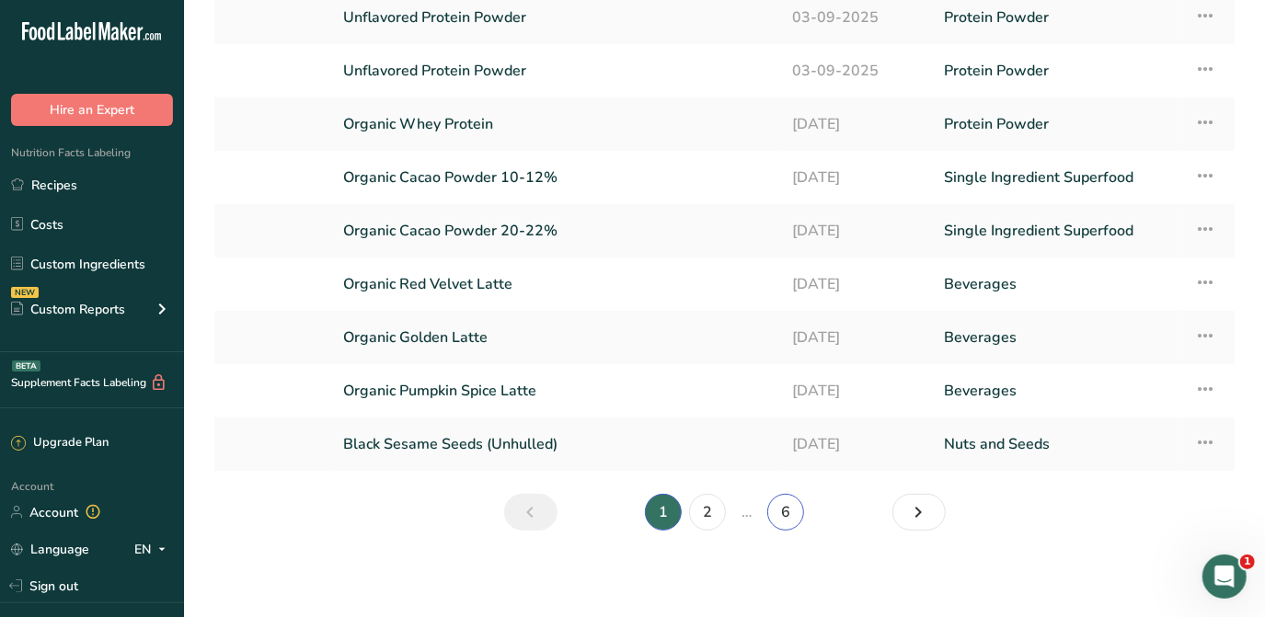
click at [791, 521] on link "6" at bounding box center [785, 512] width 37 height 37
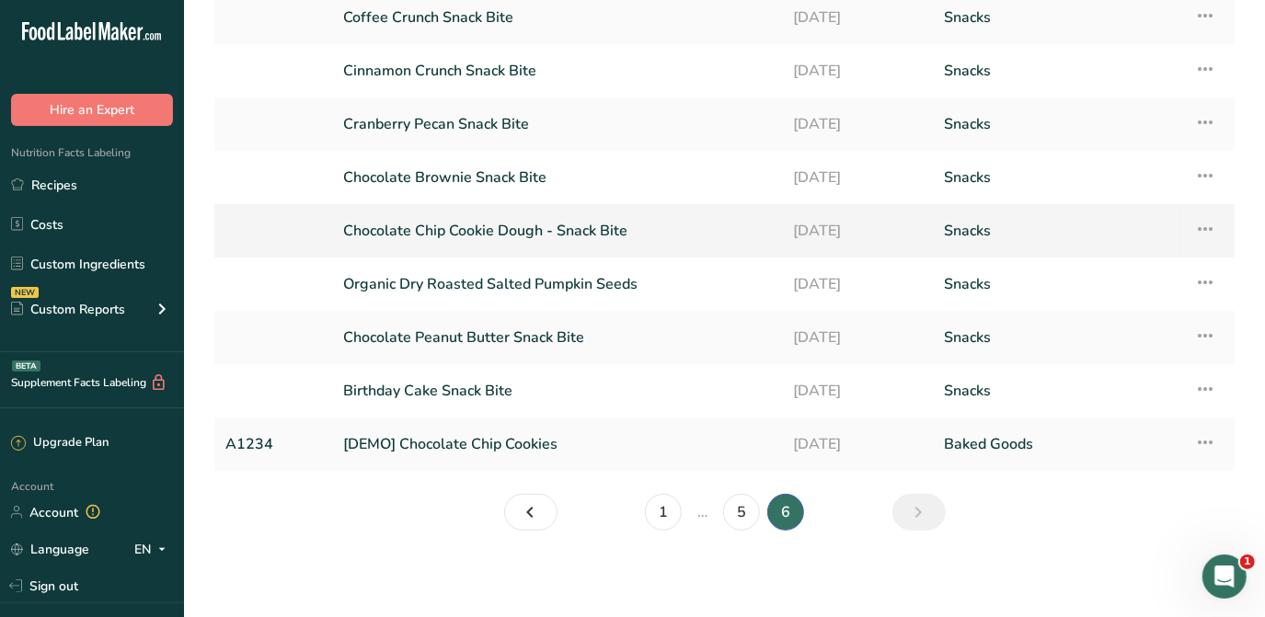
click at [541, 230] on link "Chocolate Chip Cookie Dough - Snack Bite" at bounding box center [557, 231] width 428 height 39
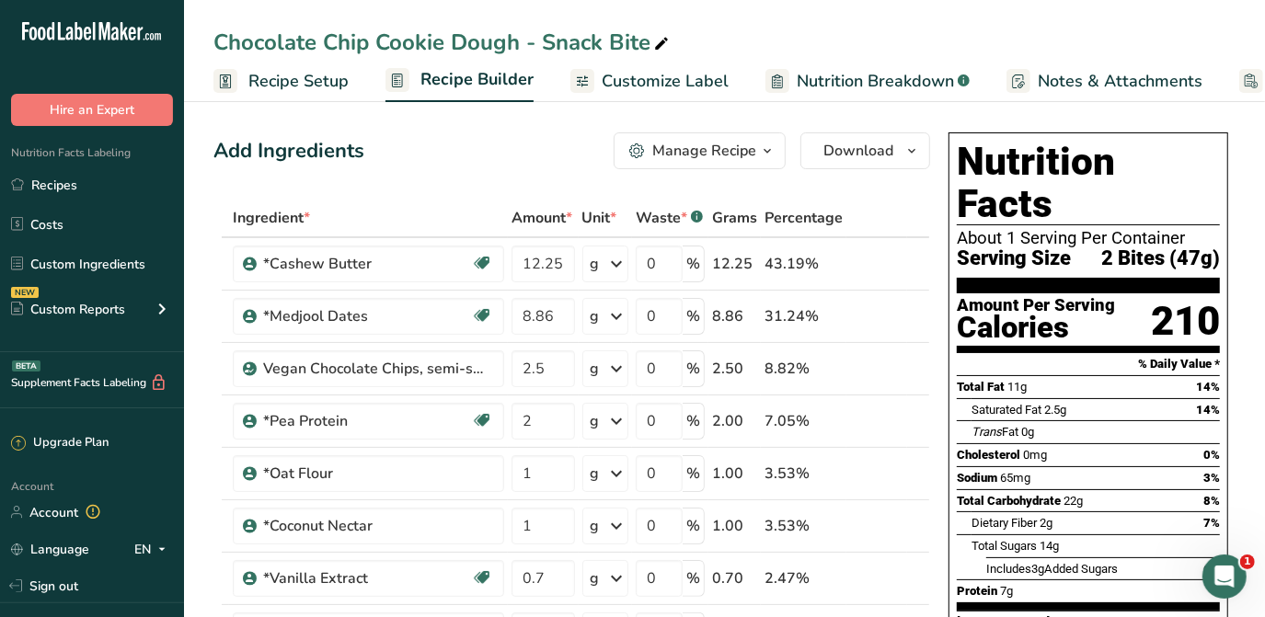
click at [662, 82] on span "Customize Label" at bounding box center [665, 81] width 127 height 25
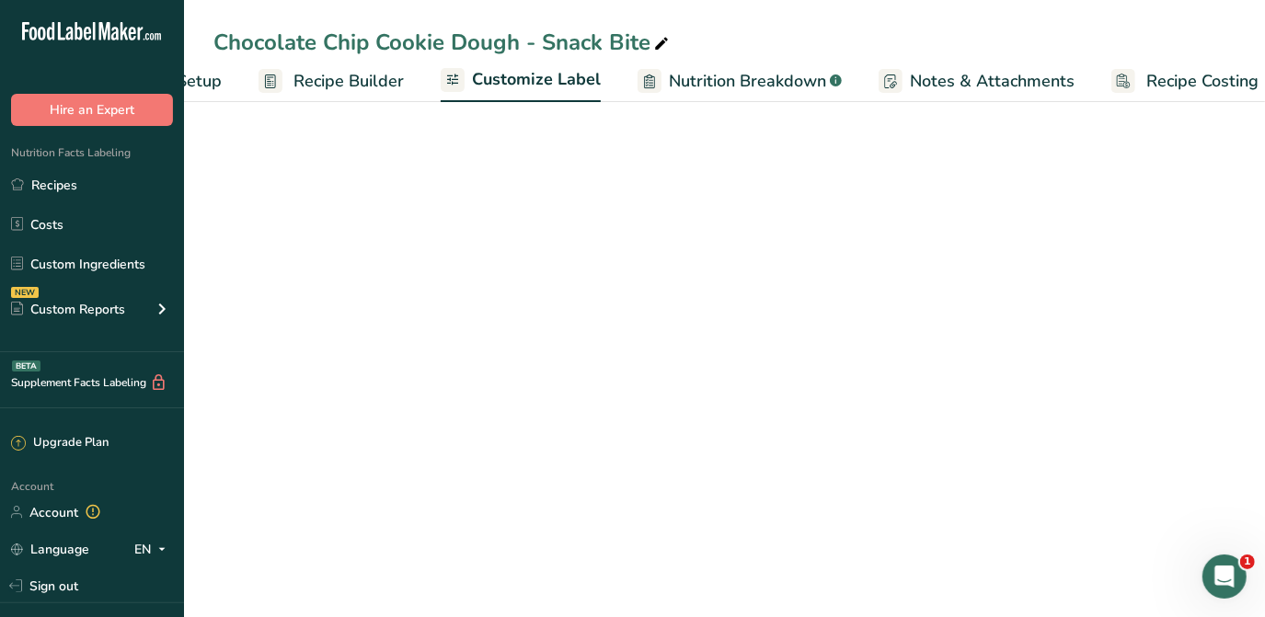
scroll to position [0, 149]
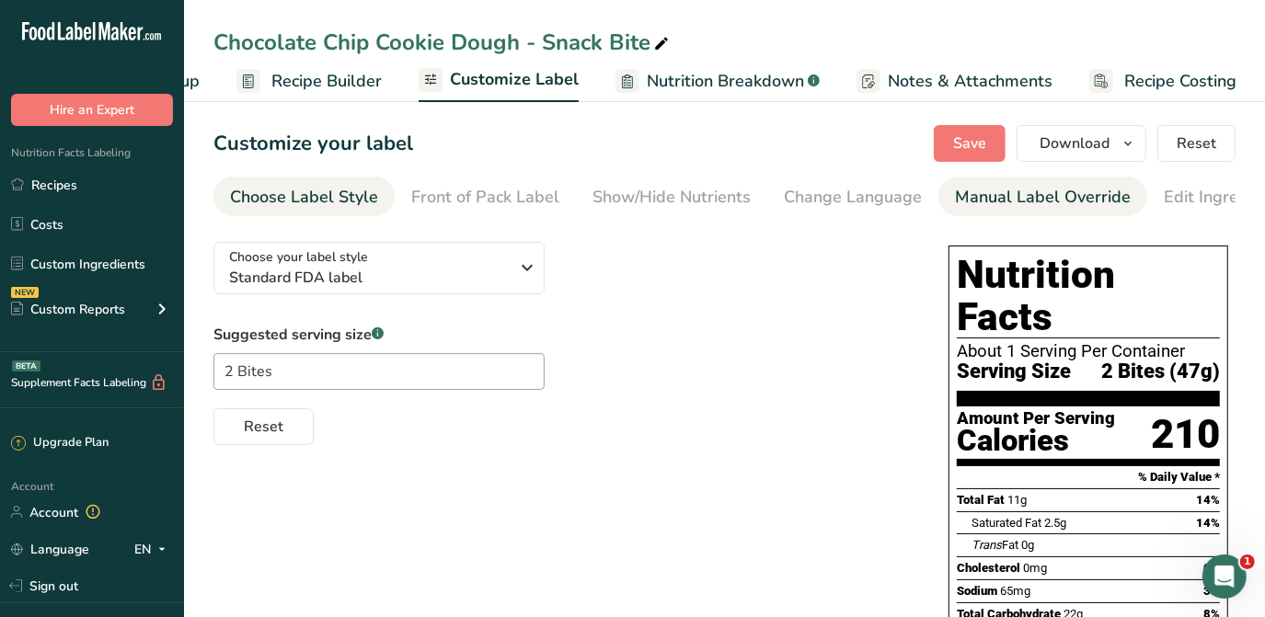
click at [991, 197] on div "Manual Label Override" at bounding box center [1043, 197] width 176 height 25
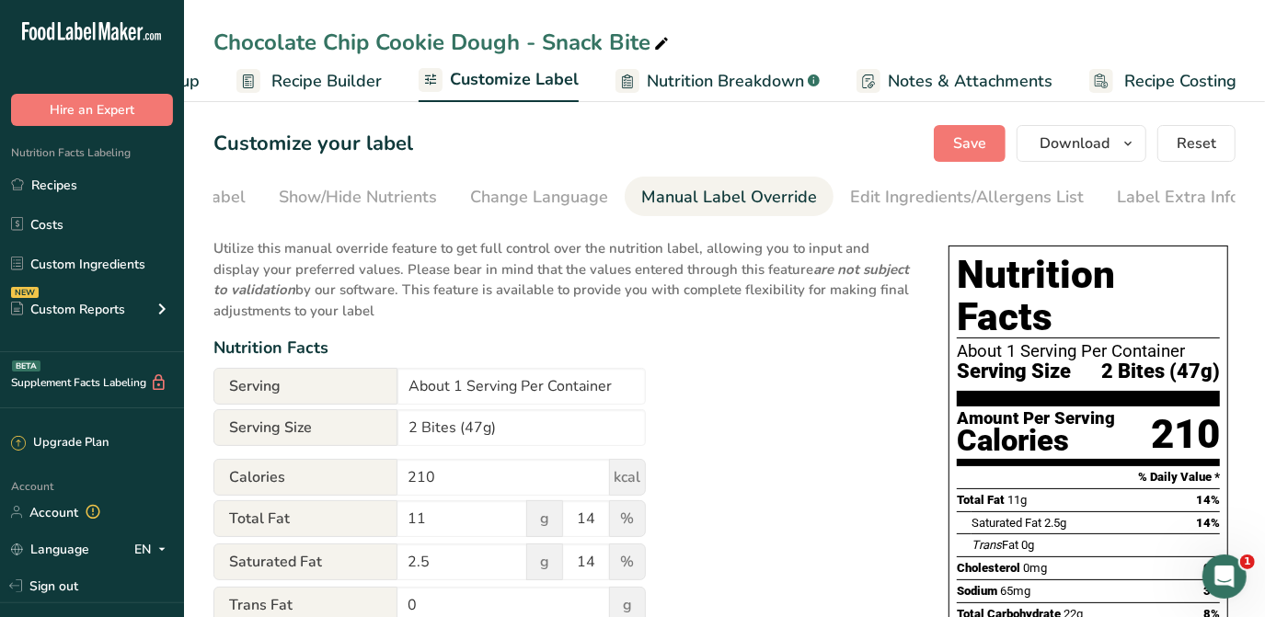
scroll to position [0, 314]
click at [513, 387] on input "About 1 Serving Per Container" at bounding box center [521, 386] width 248 height 37
click at [464, 382] on input "About 1 Servings Per Container" at bounding box center [521, 386] width 248 height 37
type input "3 Servings Per Container"
drag, startPoint x: 416, startPoint y: 429, endPoint x: 389, endPoint y: 421, distance: 27.7
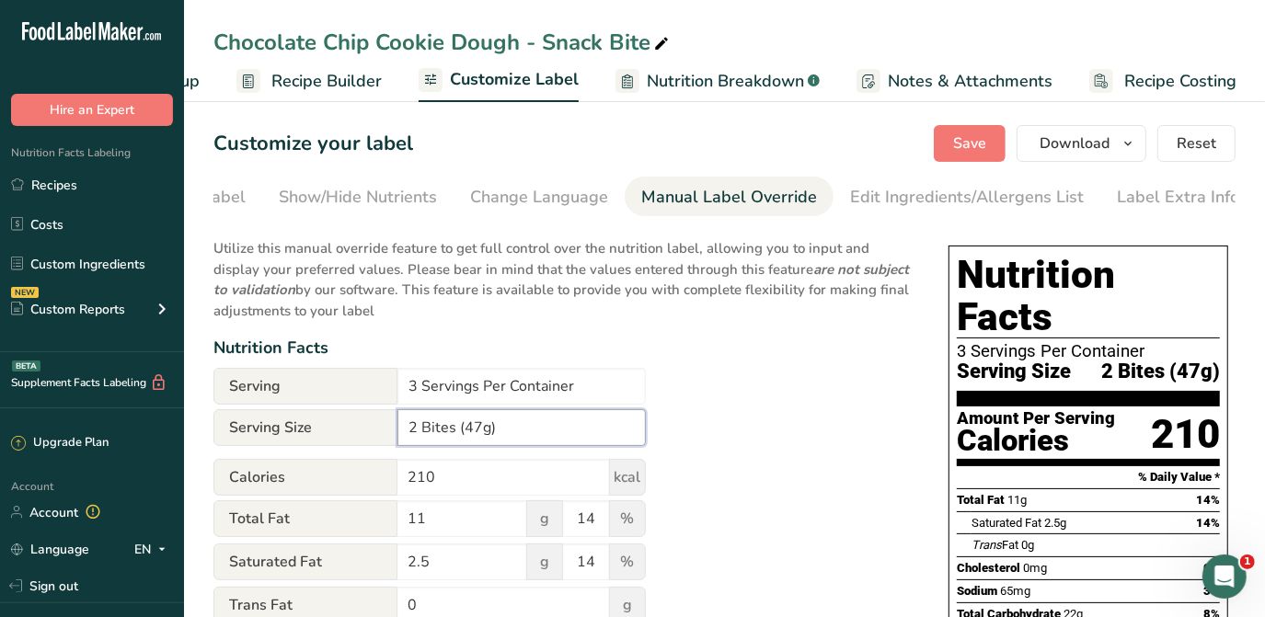
click at [390, 421] on div "Serving Size 2 Bites (47g)" at bounding box center [429, 427] width 432 height 37
type input "6 Bites (47g)"
click at [962, 142] on span "Save" at bounding box center [969, 143] width 33 height 22
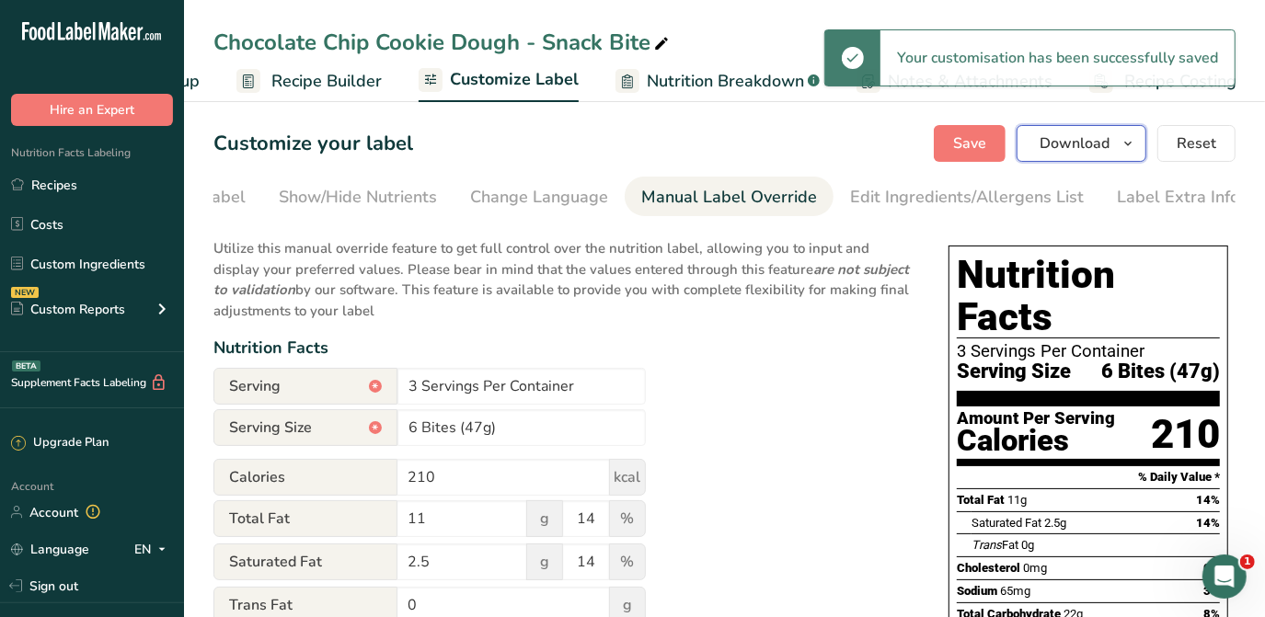
click at [1123, 142] on icon "button" at bounding box center [1128, 143] width 15 height 23
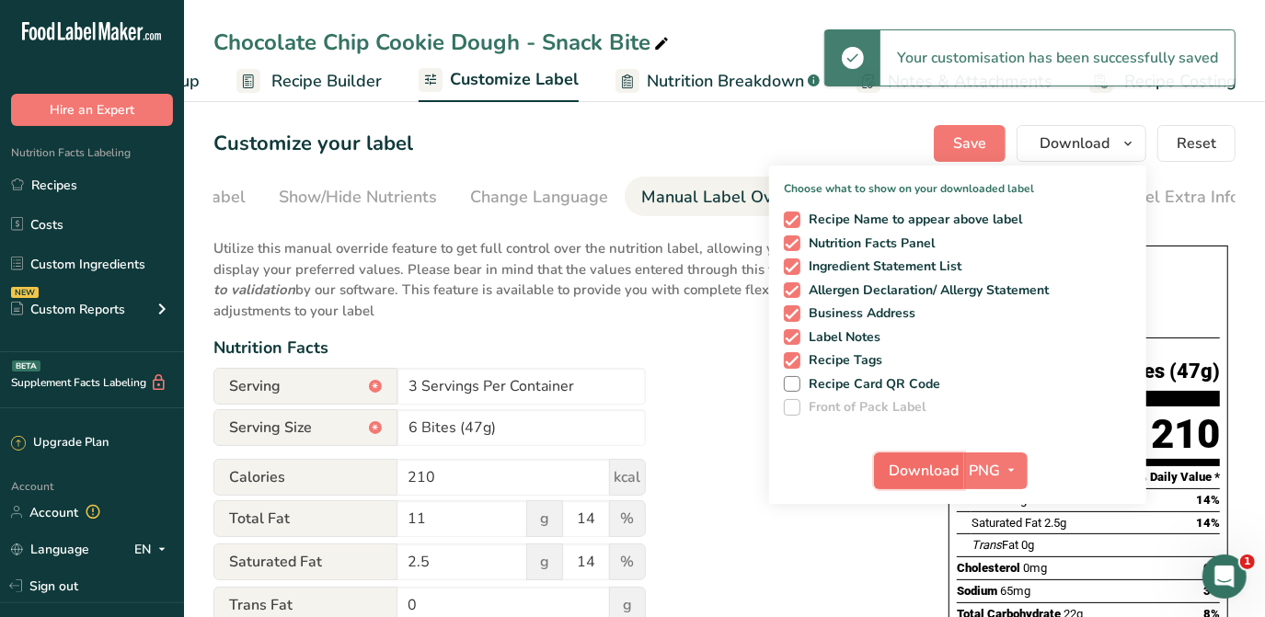
click at [931, 467] on span "Download" at bounding box center [925, 471] width 70 height 22
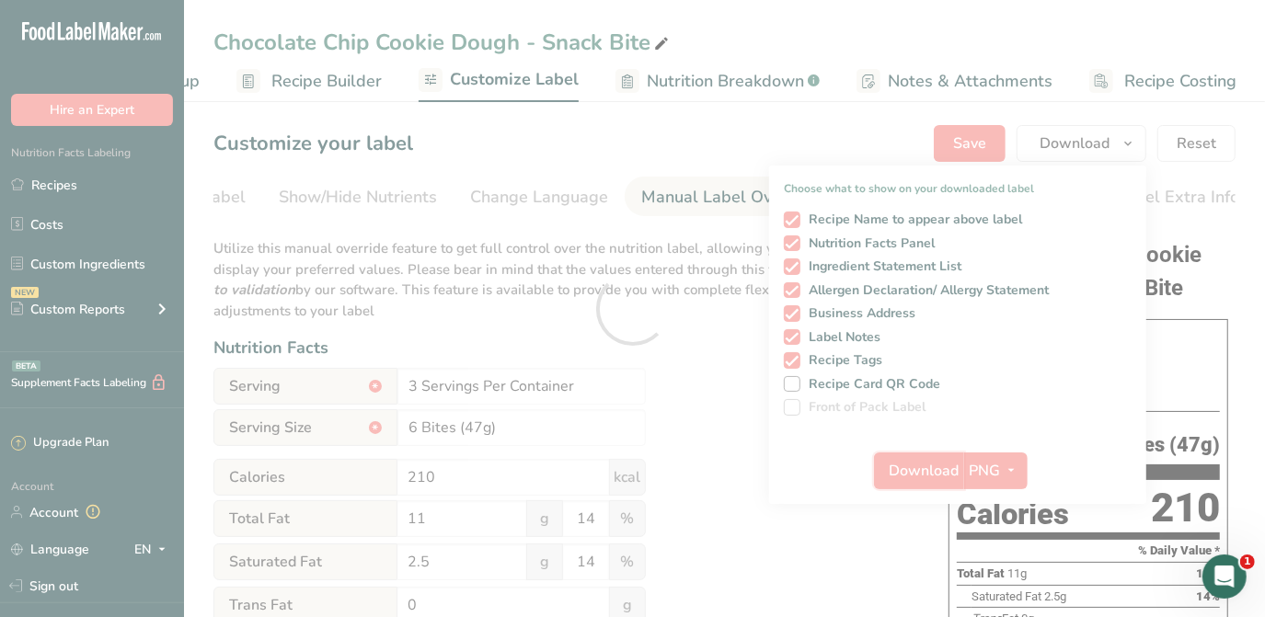
scroll to position [0, 0]
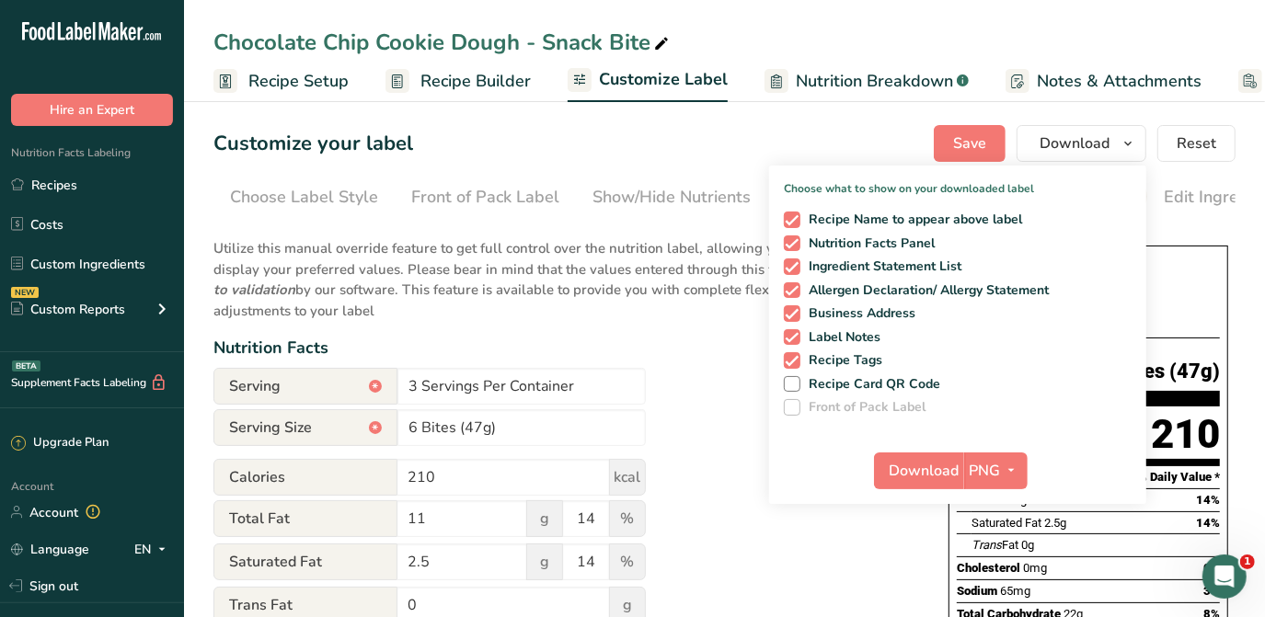
scroll to position [0, 314]
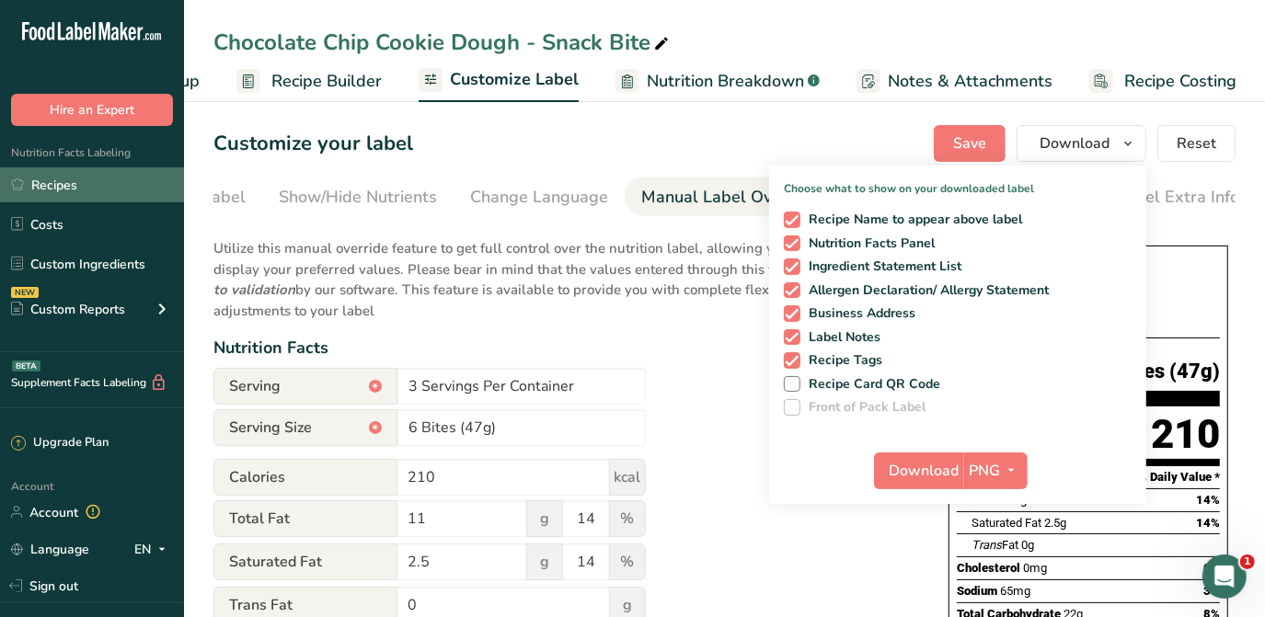
click at [50, 184] on link "Recipes" at bounding box center [92, 184] width 184 height 35
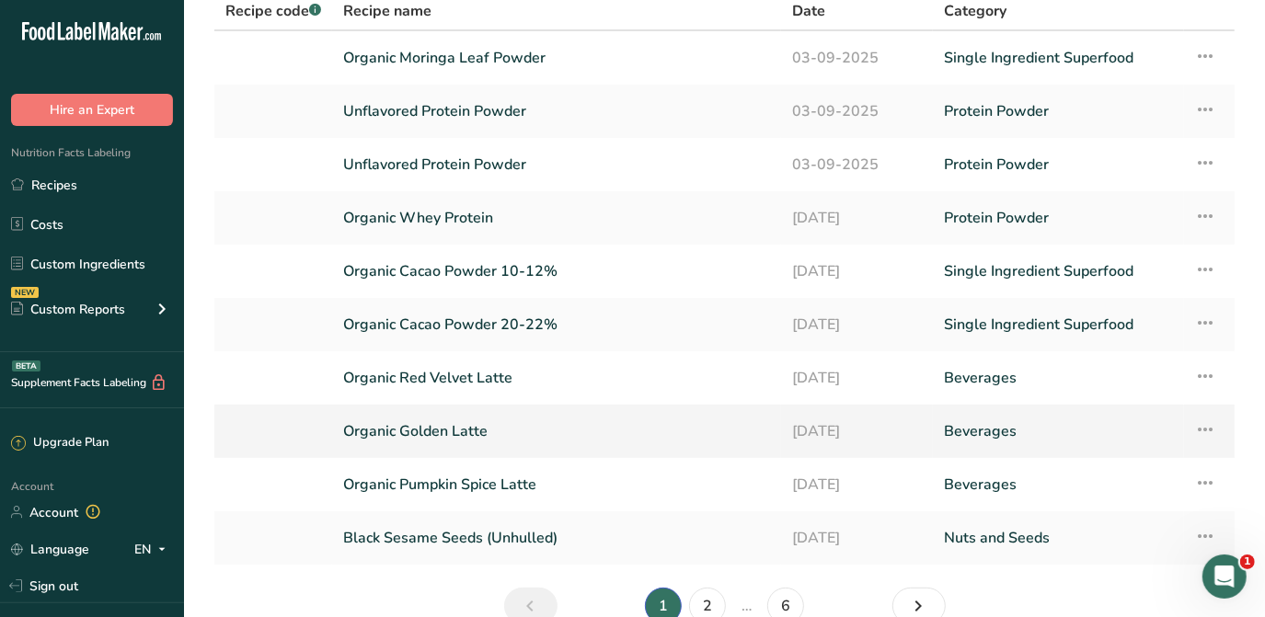
scroll to position [239, 0]
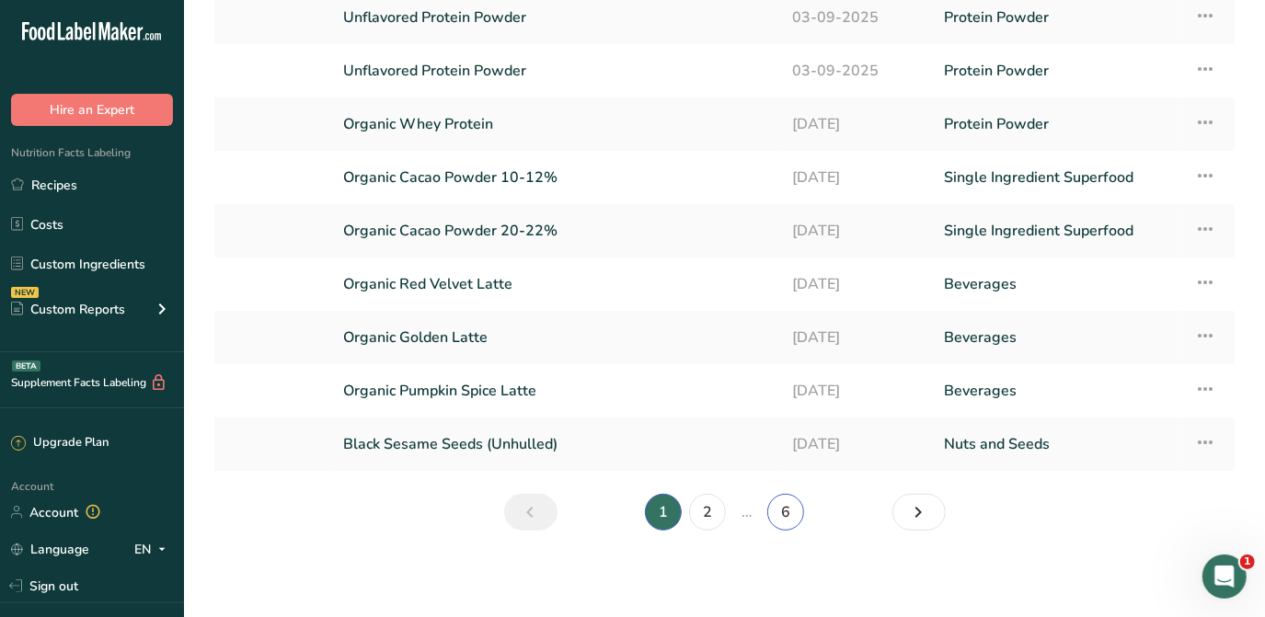
click at [770, 507] on link "6" at bounding box center [785, 512] width 37 height 37
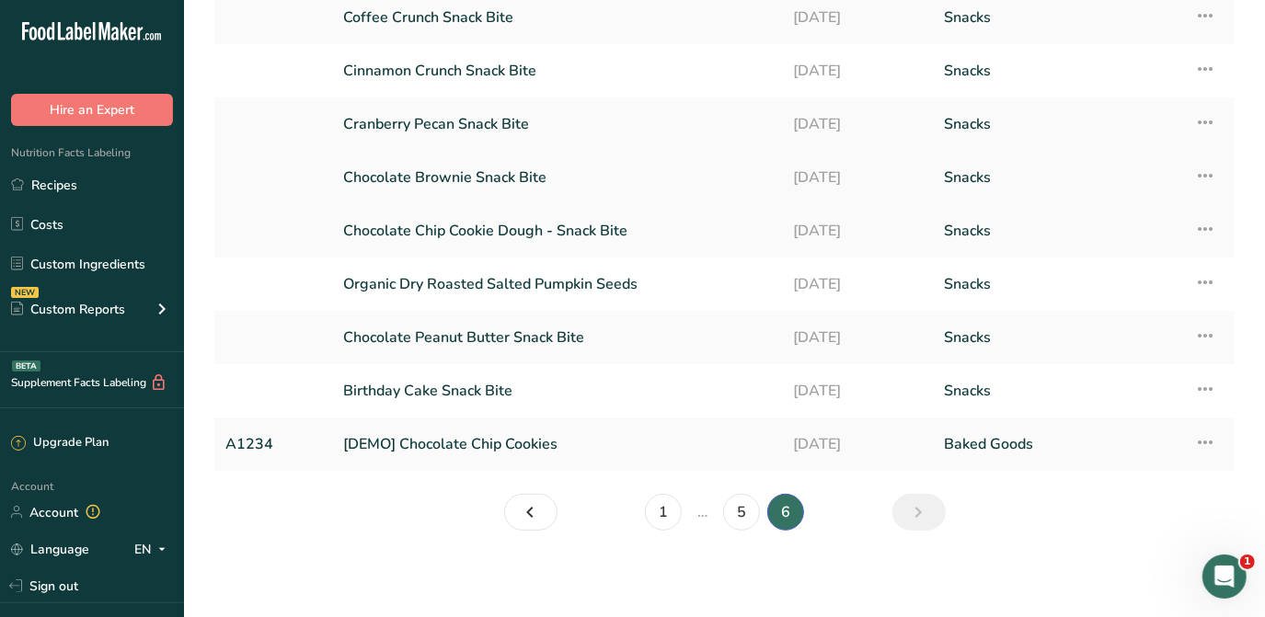
click at [549, 168] on link "Chocolate Brownie Snack Bite" at bounding box center [557, 177] width 428 height 39
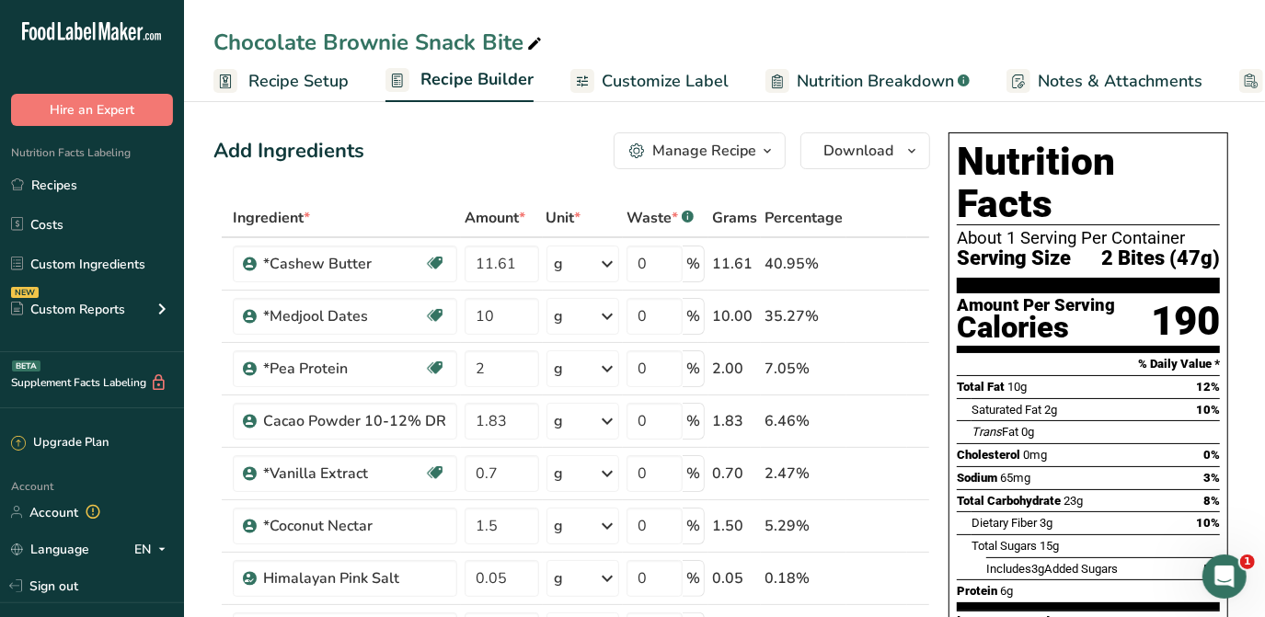
click at [708, 86] on span "Customize Label" at bounding box center [665, 81] width 127 height 25
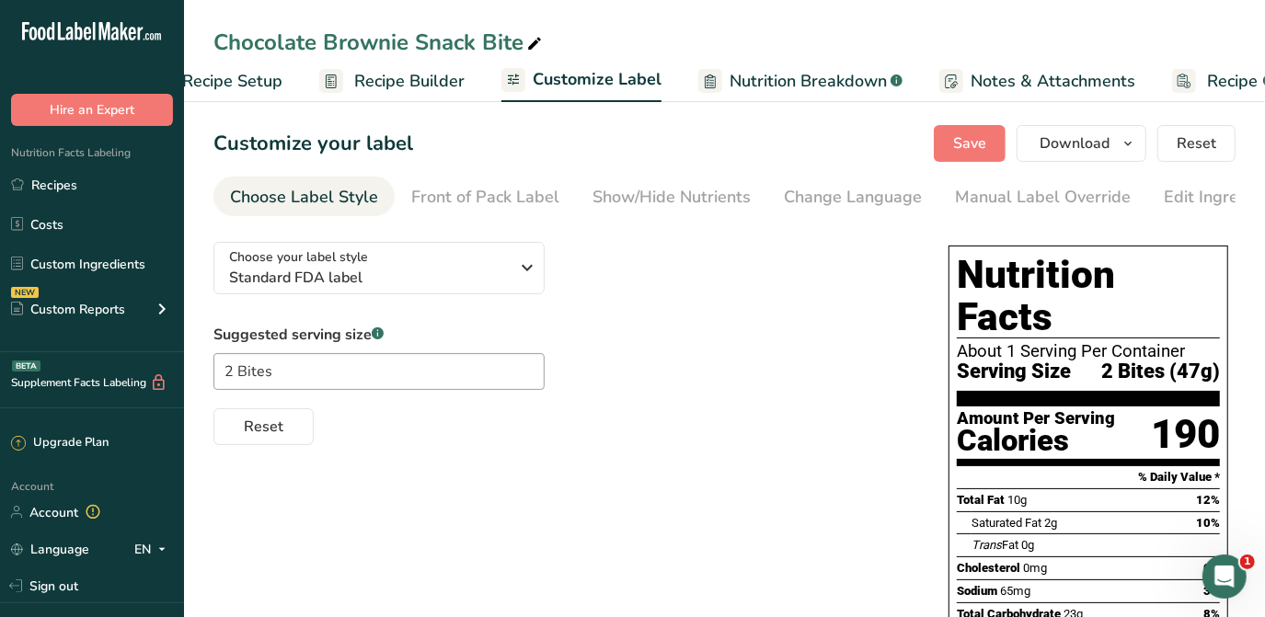
scroll to position [0, 149]
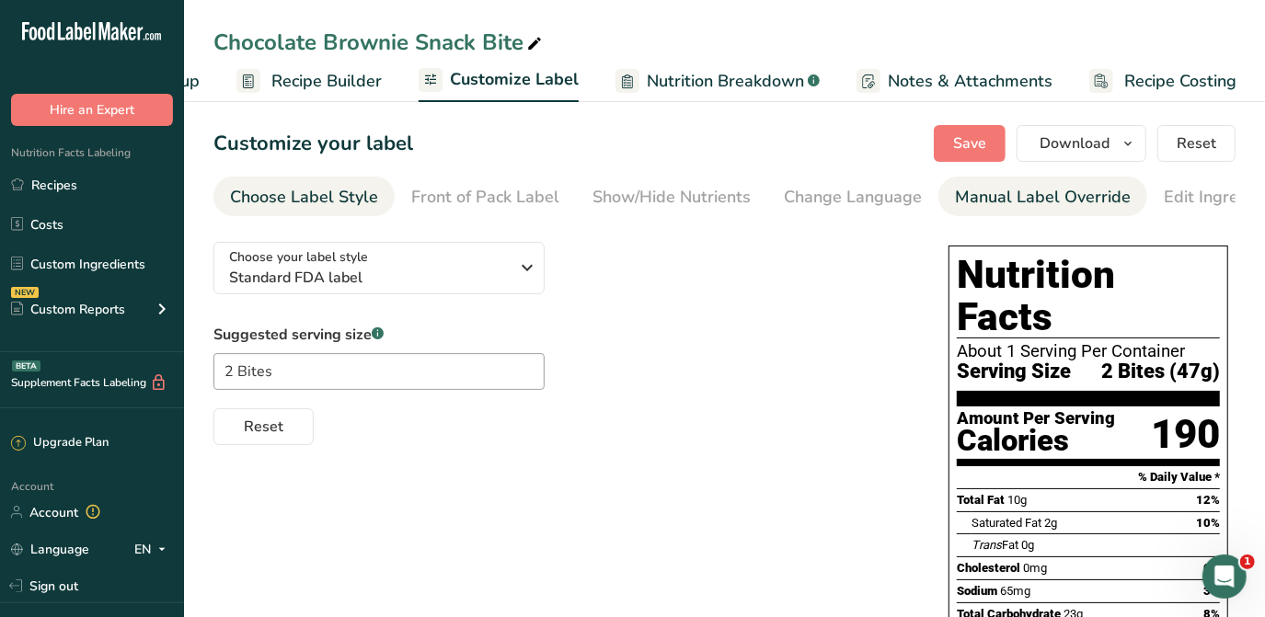
click at [999, 193] on div "Manual Label Override" at bounding box center [1043, 197] width 176 height 25
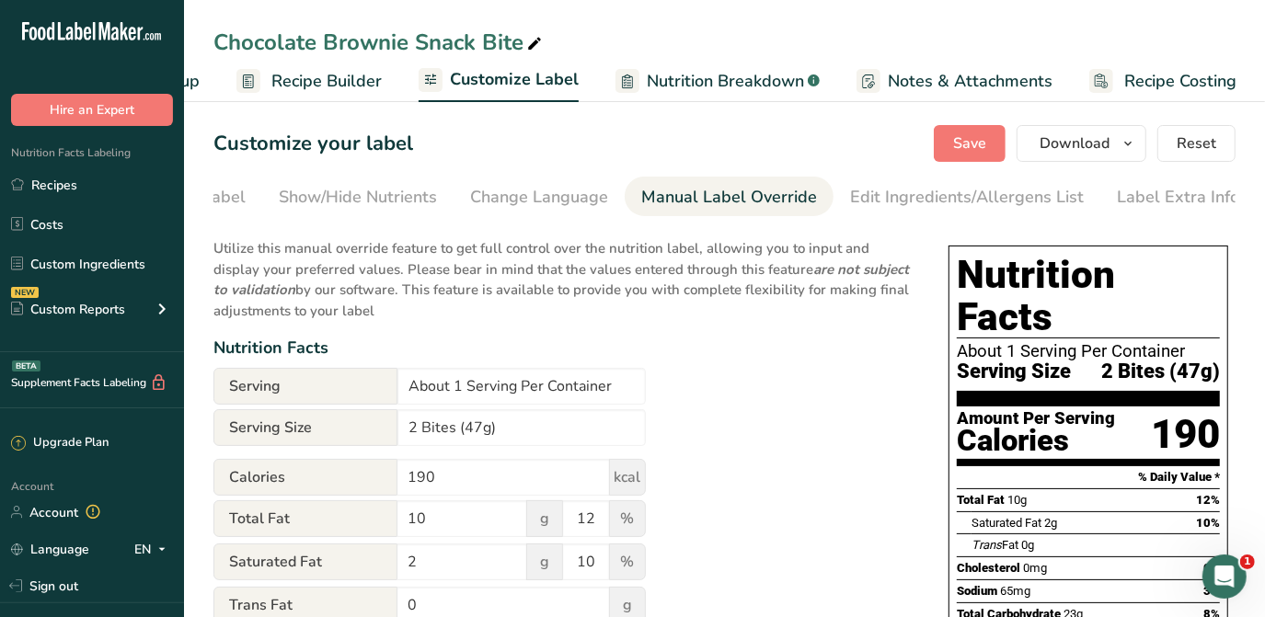
scroll to position [0, 314]
drag, startPoint x: 457, startPoint y: 386, endPoint x: 318, endPoint y: 388, distance: 139.0
click at [318, 388] on div "Serving About 1 Serving Per Container" at bounding box center [429, 386] width 432 height 37
click at [466, 392] on input "3 Serving Per Container" at bounding box center [521, 386] width 248 height 37
click at [468, 392] on input "3 Serving Per Container" at bounding box center [521, 386] width 248 height 37
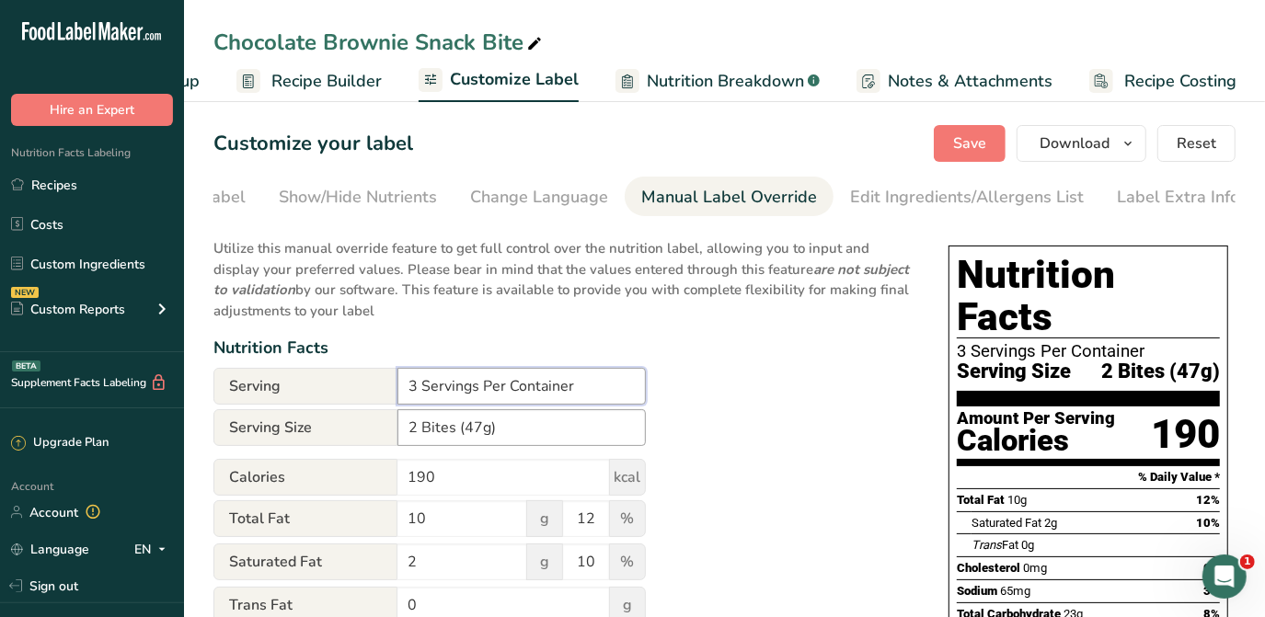
type input "3 Servings Per Container"
drag, startPoint x: 419, startPoint y: 426, endPoint x: 404, endPoint y: 423, distance: 15.0
click at [404, 424] on input "2 Bites (47g)" at bounding box center [521, 427] width 248 height 37
type input "6 Bites (47g)"
click at [973, 131] on button "Save" at bounding box center [970, 143] width 72 height 37
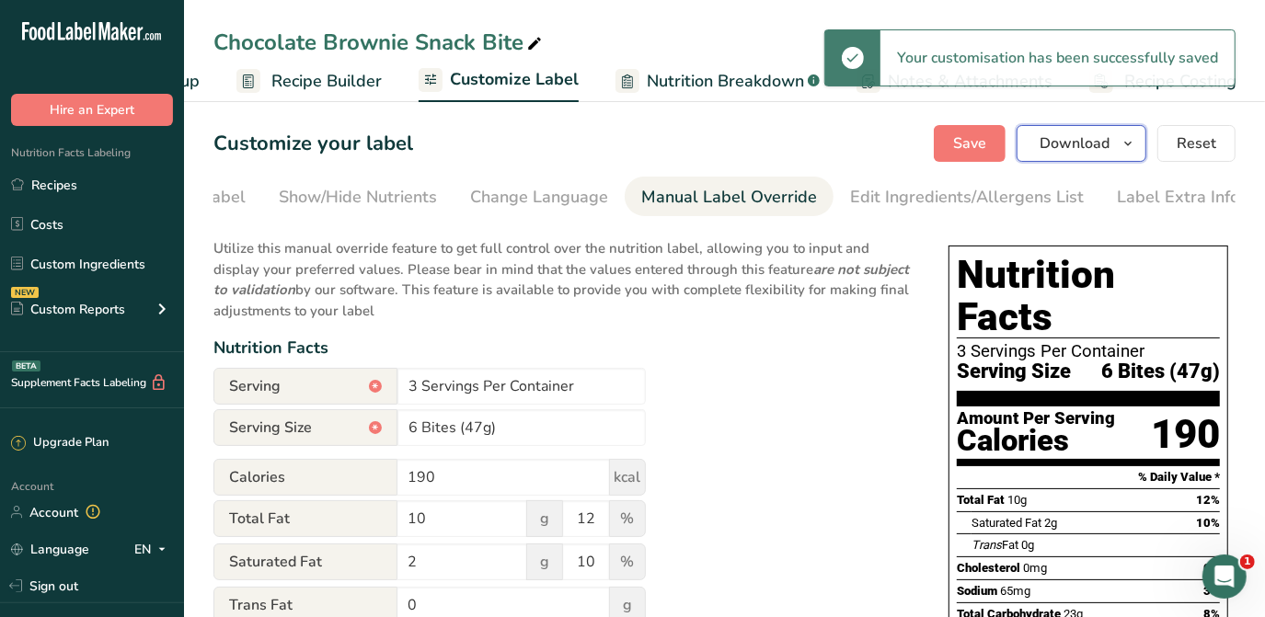
click at [1110, 147] on span "Download" at bounding box center [1075, 143] width 70 height 22
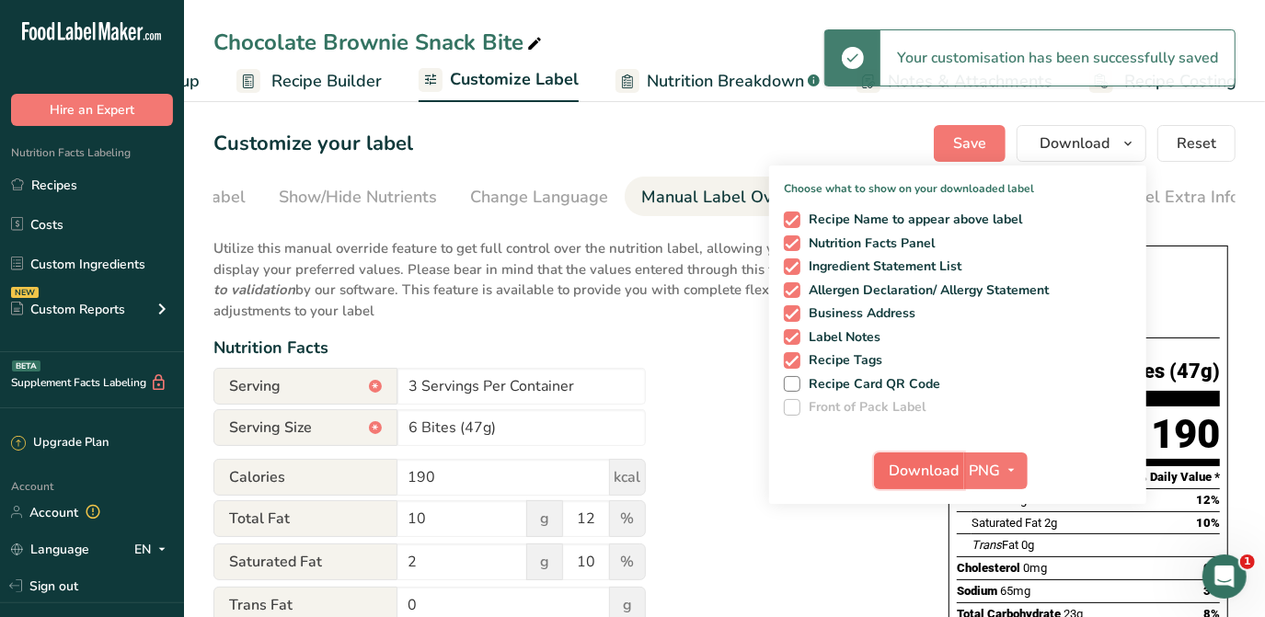
click at [881, 475] on button "Download" at bounding box center [919, 471] width 90 height 37
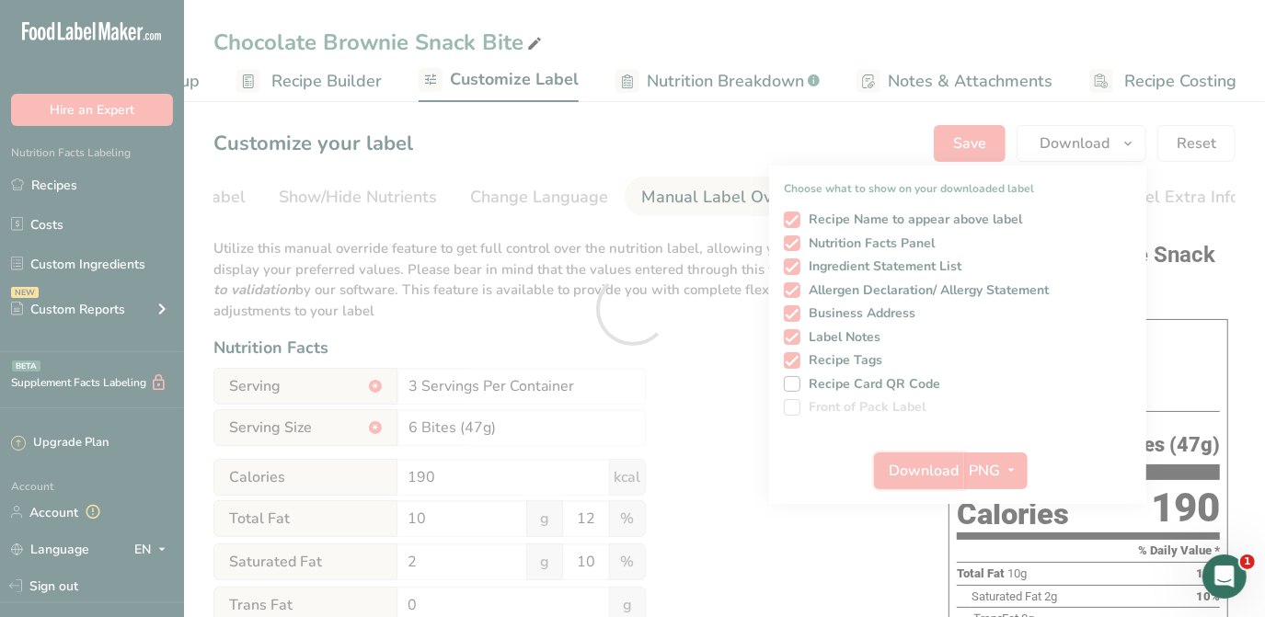
scroll to position [0, 0]
